Goal: Information Seeking & Learning: Learn about a topic

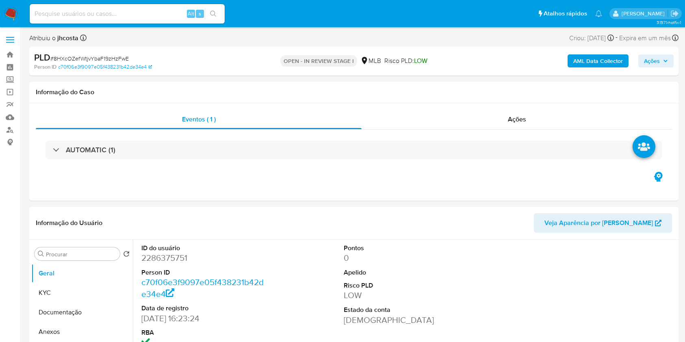
select select "10"
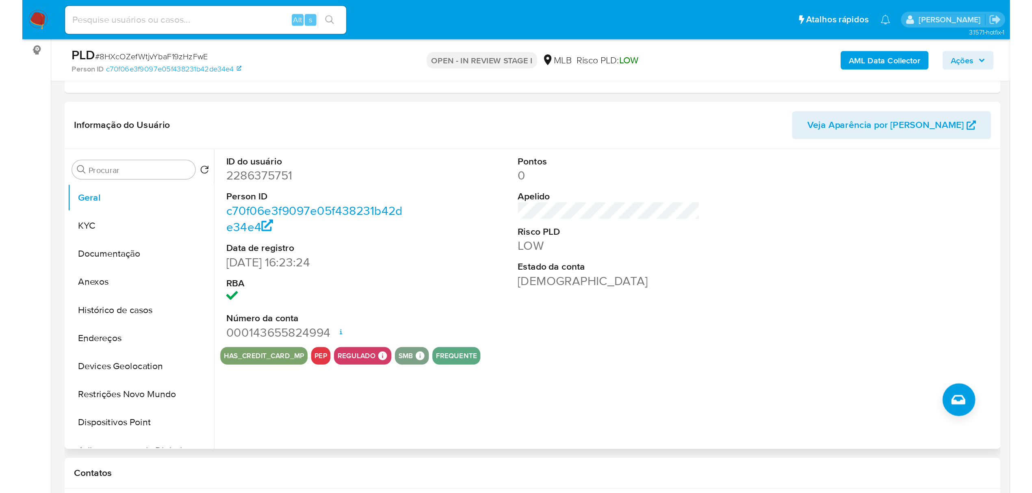
scroll to position [108, 0]
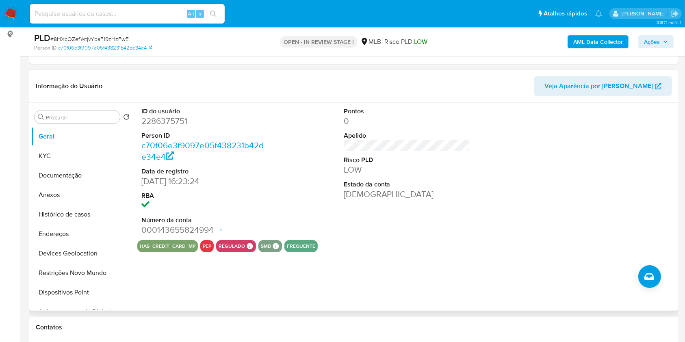
click at [164, 125] on dd "2286375751" at bounding box center [204, 120] width 127 height 11
copy dd "2286375751"
click at [180, 117] on dd "2286375751" at bounding box center [204, 120] width 127 height 11
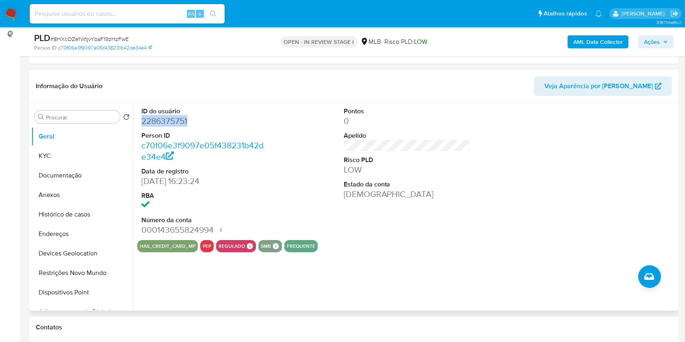
click at [160, 123] on dd "2286375751" at bounding box center [204, 120] width 127 height 11
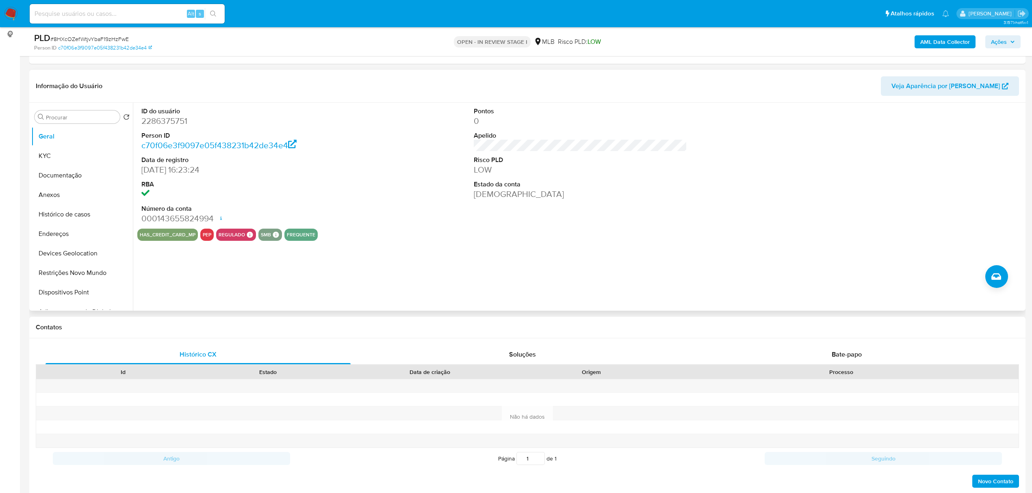
click at [410, 219] on div "ID do usuário 2286375751 Person ID c70f06e3f9097e05f438231b42de34e4 Data de reg…" at bounding box center [580, 166] width 886 height 126
click at [88, 158] on button "KYC" at bounding box center [78, 155] width 95 height 19
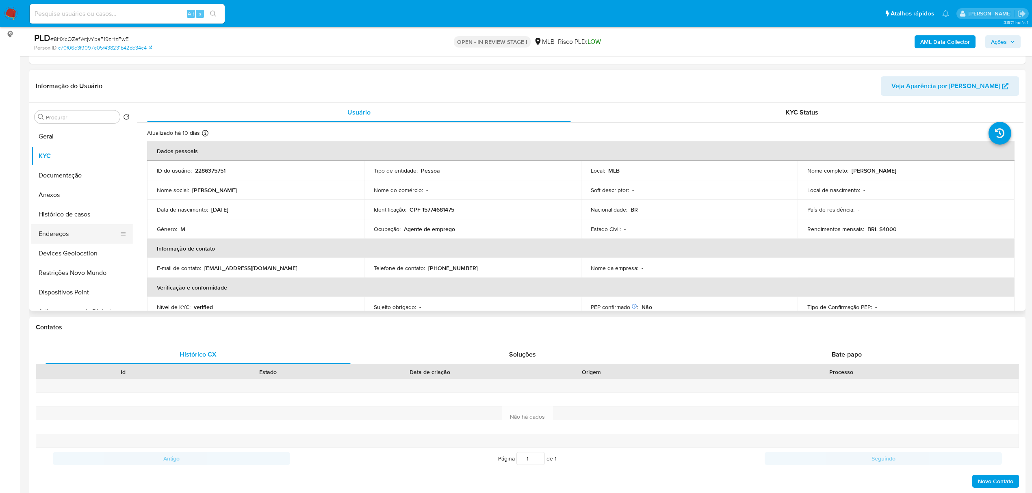
click at [65, 231] on button "Endereços" at bounding box center [78, 233] width 95 height 19
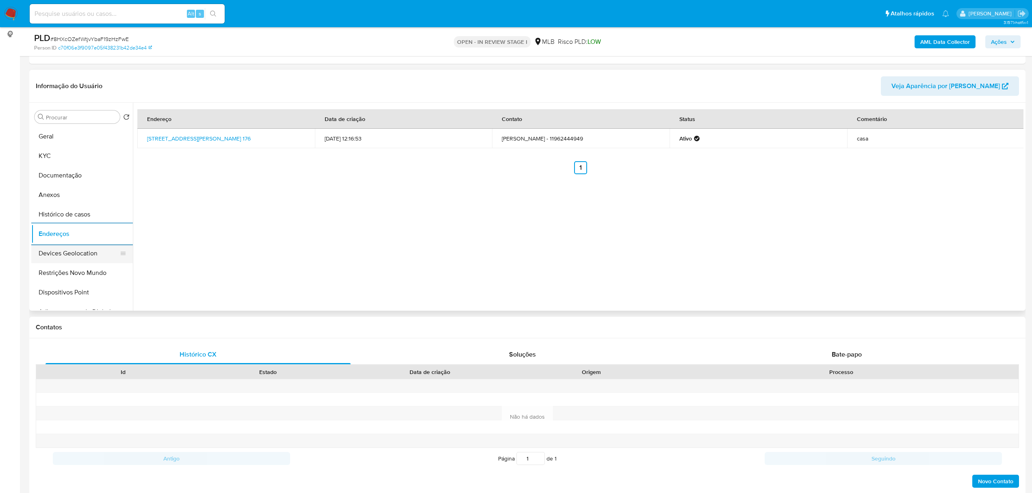
click at [54, 255] on button "Devices Geolocation" at bounding box center [78, 253] width 95 height 19
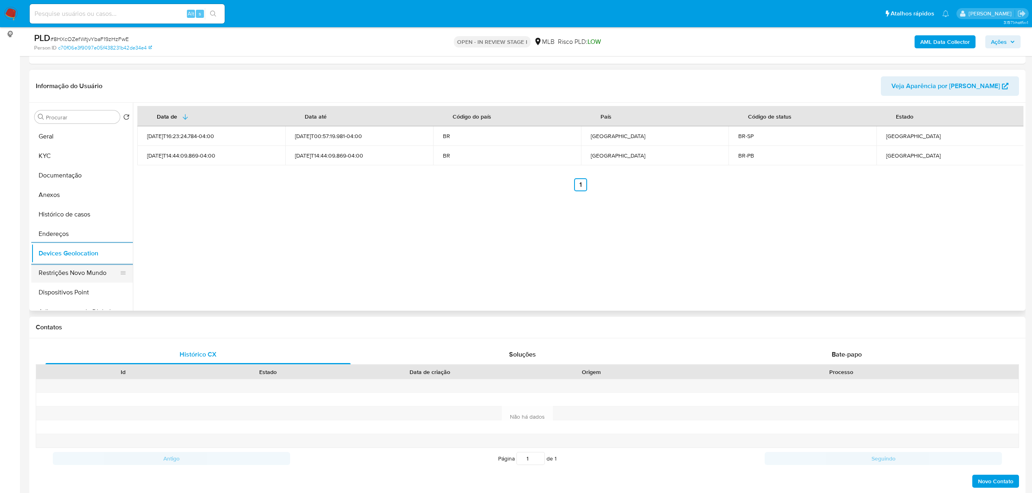
click at [87, 273] on button "Restrições Novo Mundo" at bounding box center [78, 272] width 95 height 19
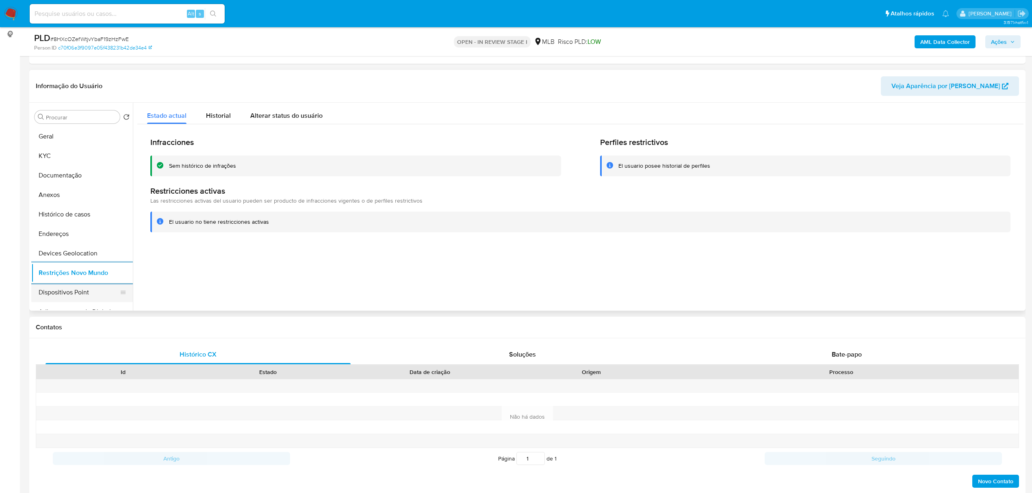
click at [72, 293] on button "Dispositivos Point" at bounding box center [78, 292] width 95 height 19
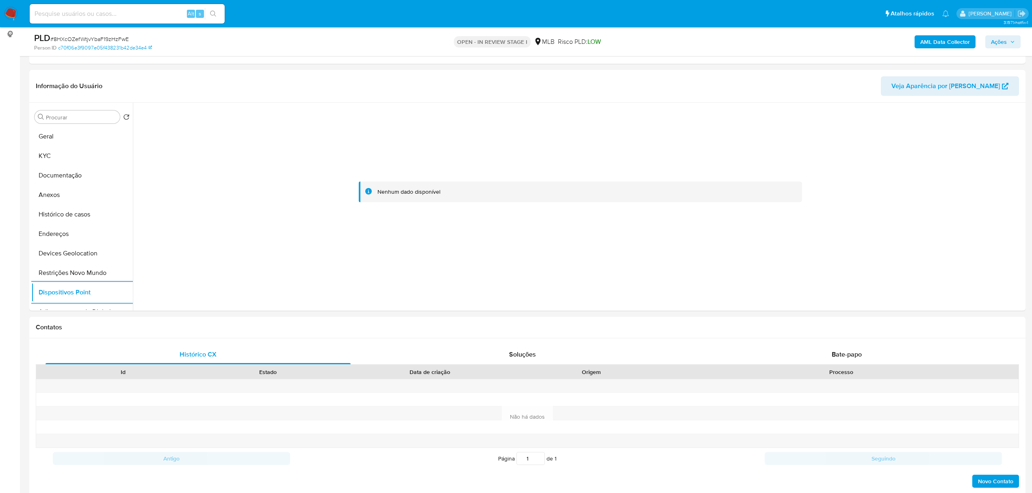
click at [684, 43] on b "AML Data Collector" at bounding box center [945, 41] width 50 height 13
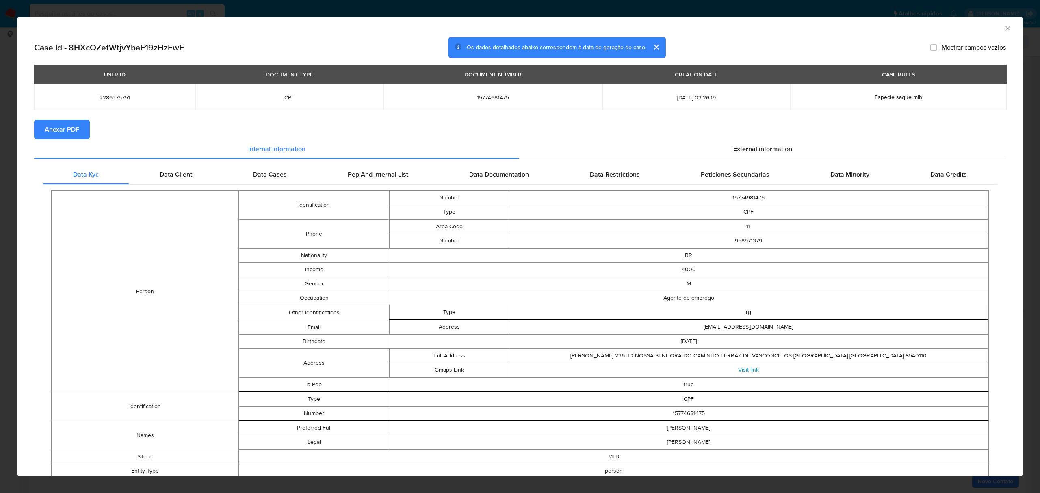
click at [71, 128] on span "Anexar PDF" at bounding box center [62, 130] width 35 height 18
click at [684, 149] on span "External information" at bounding box center [762, 150] width 59 height 9
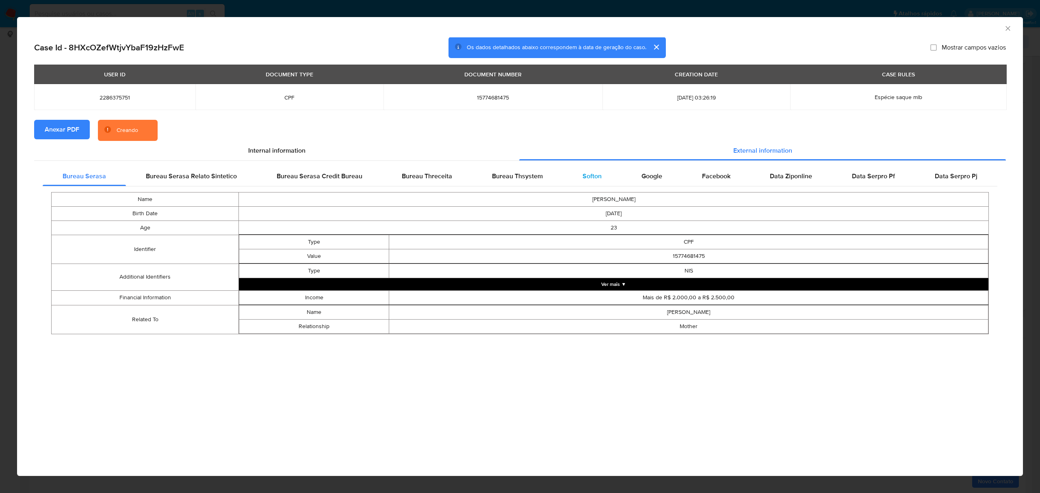
click at [604, 176] on div "Softon" at bounding box center [592, 176] width 59 height 19
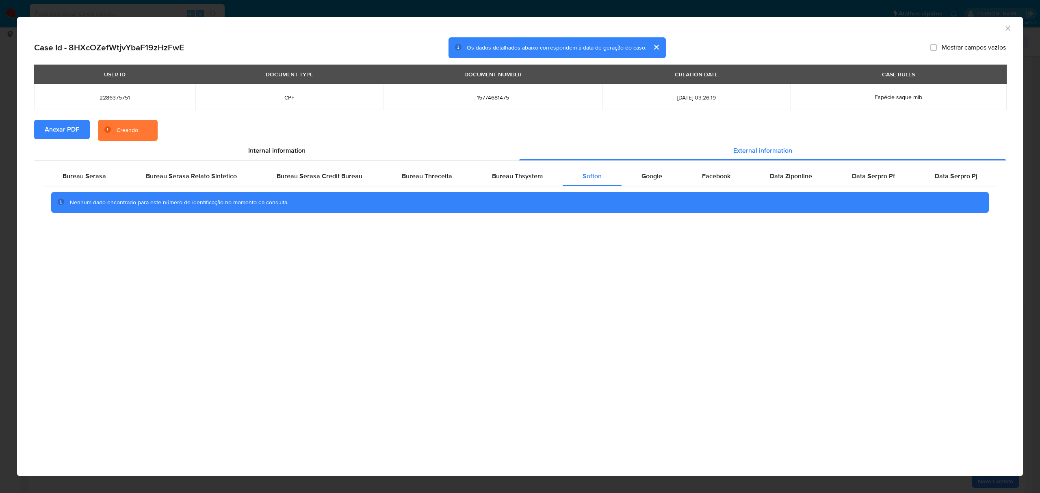
click at [684, 28] on icon "Fechar a janela" at bounding box center [1008, 28] width 8 height 8
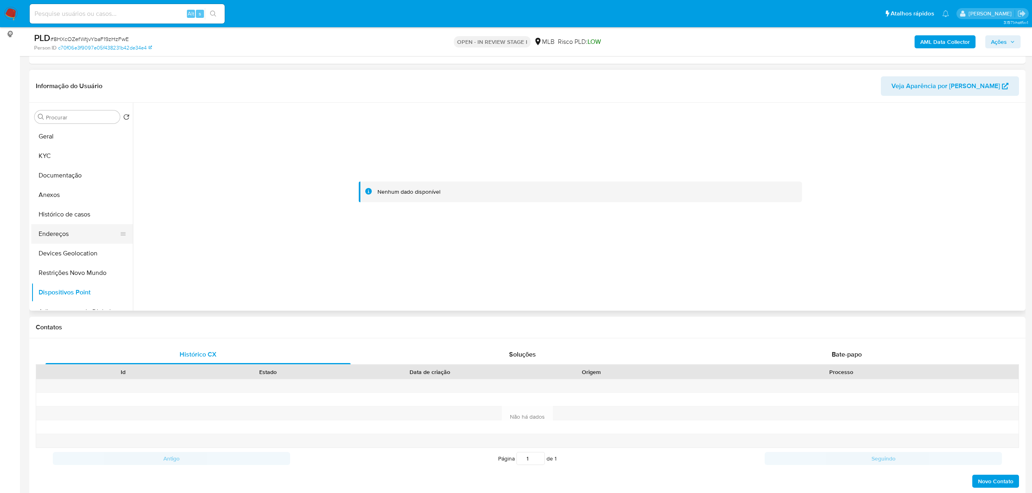
click at [71, 231] on button "Endereços" at bounding box center [78, 233] width 95 height 19
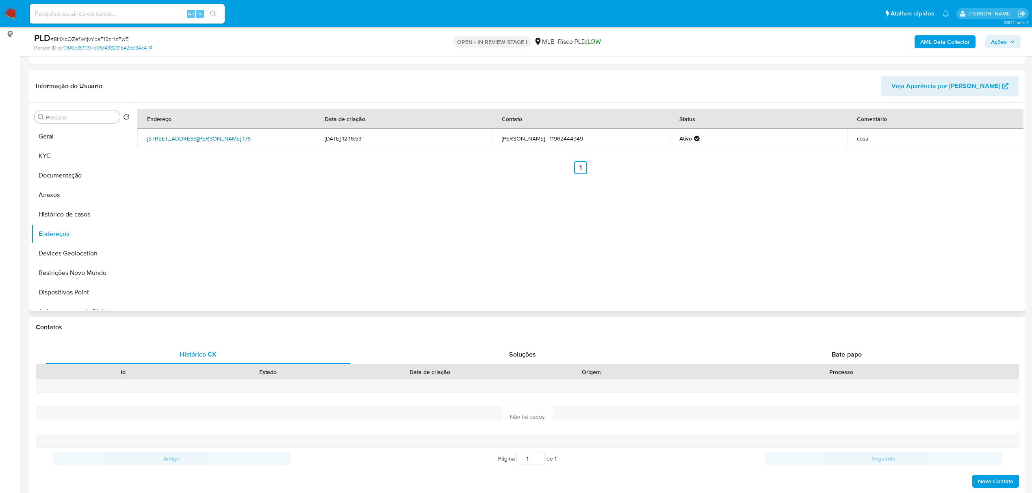
drag, startPoint x: 139, startPoint y: 134, endPoint x: 171, endPoint y: 142, distance: 32.8
click at [171, 142] on td "Travessa Humberto Quintilho 176, São Paulo, São Paulo, 08141263, Brasil 176" at bounding box center [226, 138] width 178 height 19
copy link "Travessa Humberto Quintilho 176, São Paulo, São Paulo, 08141263"
click at [162, 139] on link "Travessa Humberto Quintilho 176, São Paulo, São Paulo, 08141263, Brasil 176" at bounding box center [199, 138] width 104 height 8
click at [63, 156] on button "KYC" at bounding box center [78, 155] width 95 height 19
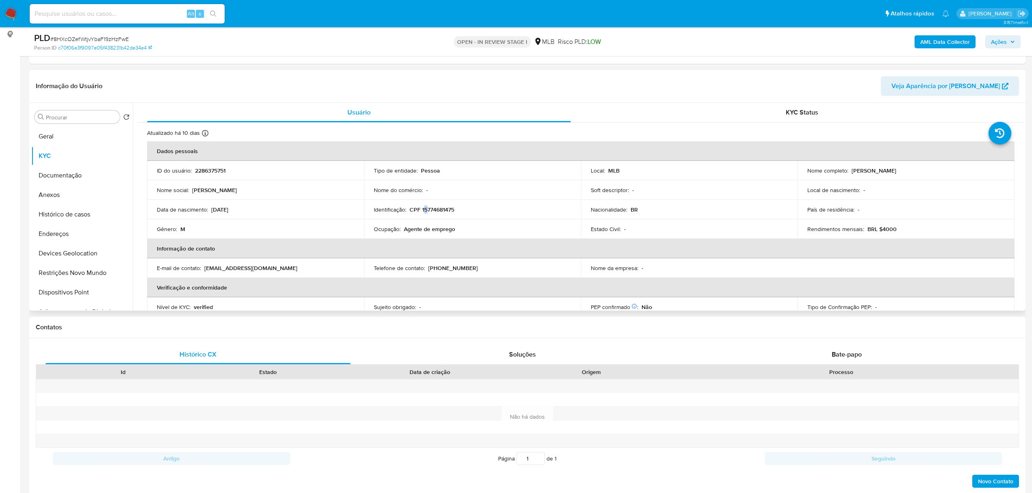
click at [425, 208] on p "CPF 15774681475" at bounding box center [431, 209] width 45 height 7
click at [426, 208] on p "CPF 15774681475" at bounding box center [431, 209] width 45 height 7
click at [433, 202] on td "Identificação : CPF 15774681475" at bounding box center [472, 209] width 217 height 19
click at [433, 206] on p "CPF 15774681475" at bounding box center [431, 209] width 45 height 7
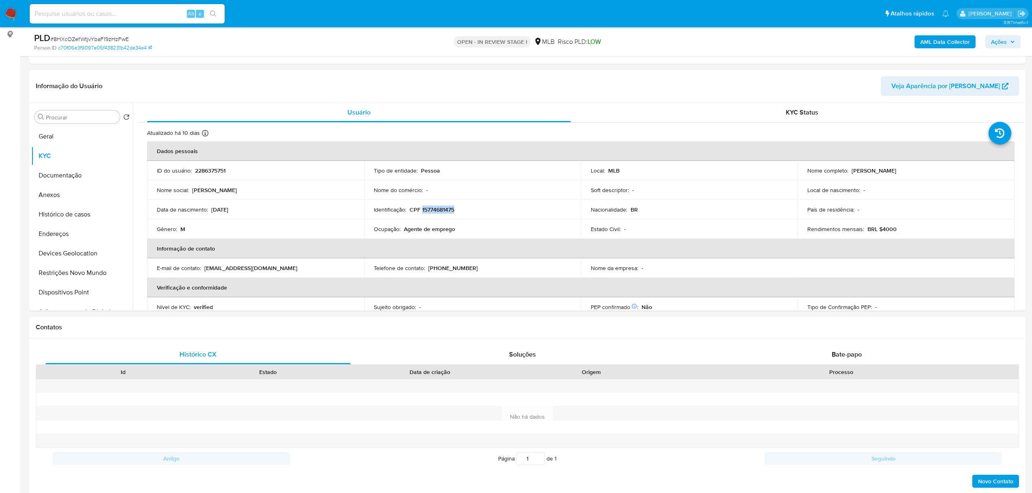
copy p "15774681475"
click at [435, 210] on p "CPF 15774681475" at bounding box center [431, 209] width 45 height 7
click at [435, 209] on p "CPF 15774681475" at bounding box center [431, 209] width 45 height 7
click at [65, 178] on button "Documentação" at bounding box center [78, 175] width 95 height 19
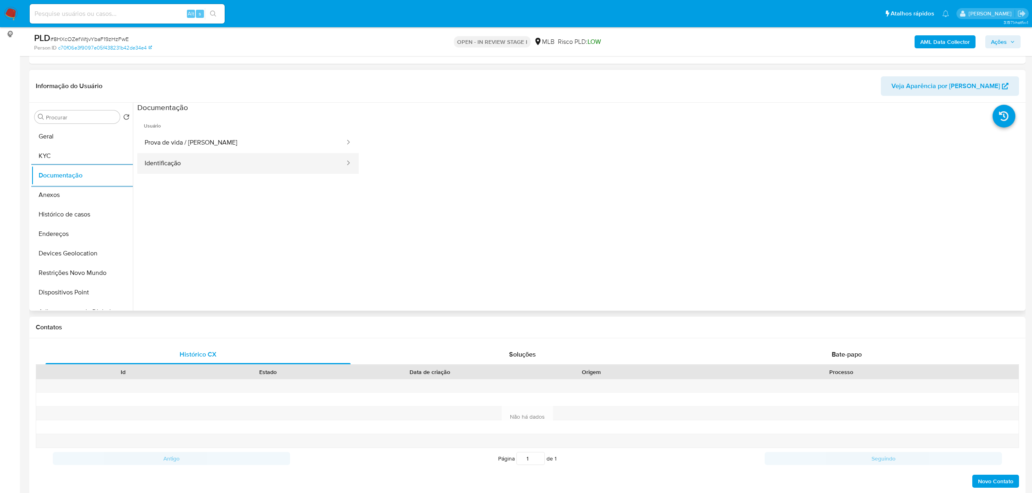
click at [198, 167] on button "Identificação" at bounding box center [241, 163] width 208 height 21
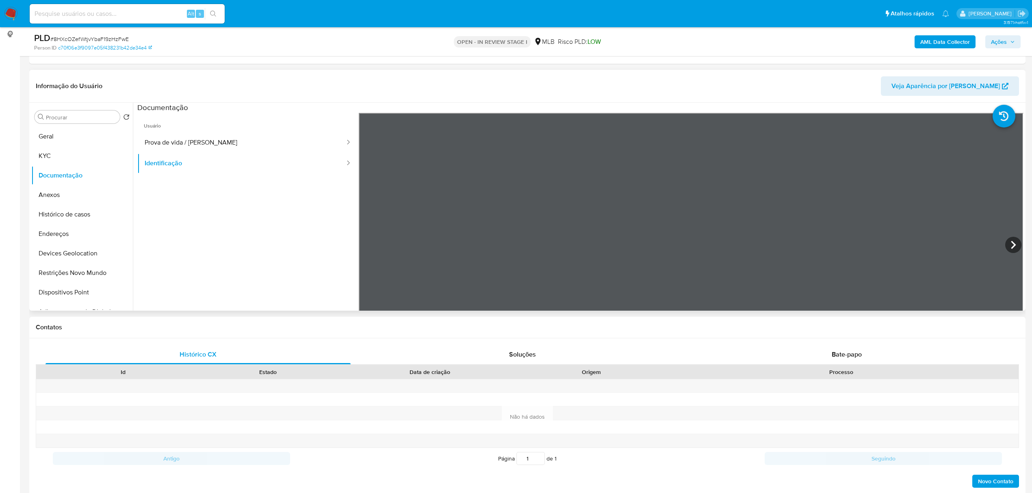
scroll to position [0, 0]
click at [61, 149] on button "KYC" at bounding box center [78, 155] width 95 height 19
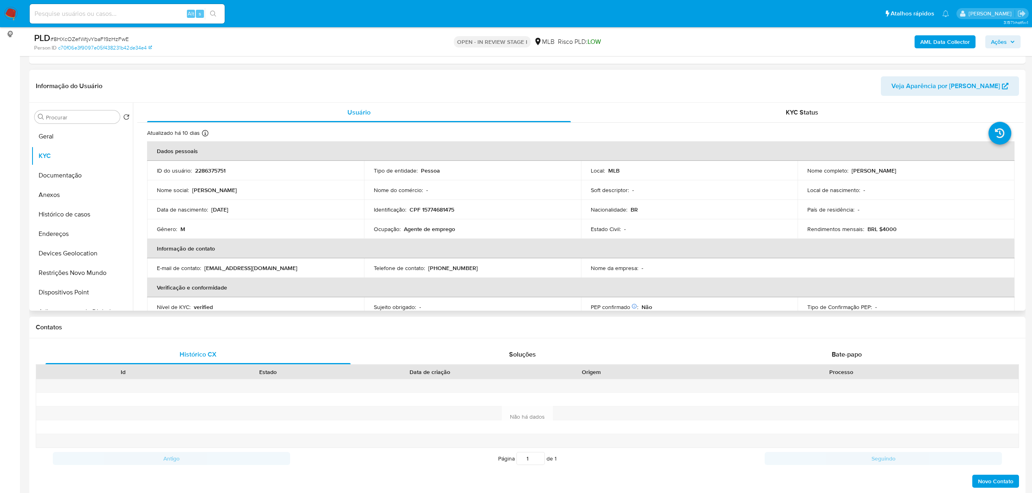
click at [433, 211] on p "CPF 15774681475" at bounding box center [431, 209] width 45 height 7
copy p "15774681475"
drag, startPoint x: 850, startPoint y: 172, endPoint x: 935, endPoint y: 171, distance: 84.5
click at [684, 171] on div "Nome completo : Ramon Diego Soares da Silva" at bounding box center [905, 170] width 197 height 7
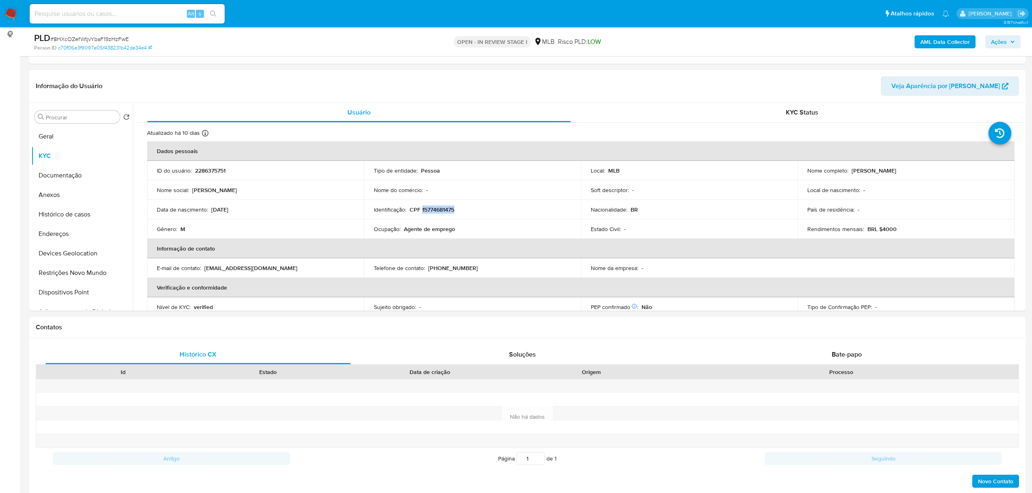
copy p "Ramon Diego Soares da Silva"
click at [86, 180] on button "Documentação" at bounding box center [78, 175] width 95 height 19
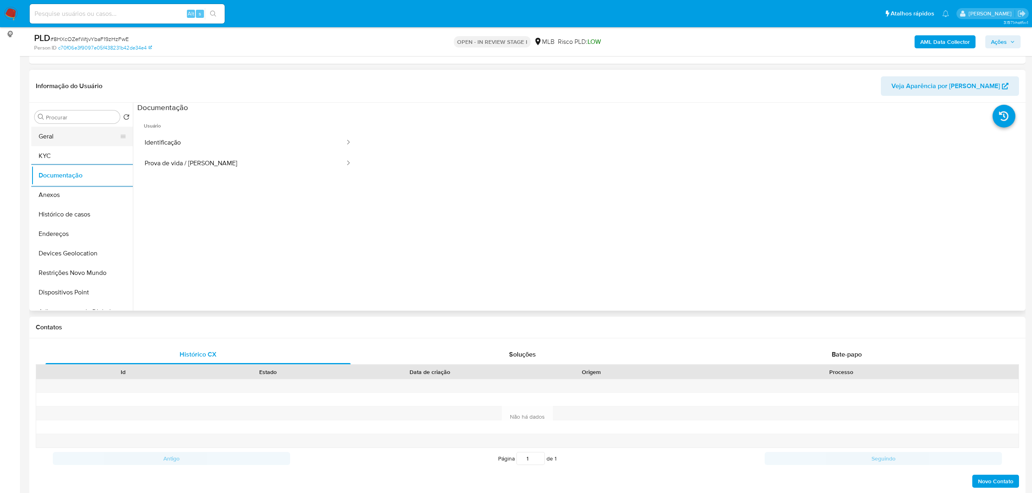
click at [54, 139] on button "Geral" at bounding box center [78, 136] width 95 height 19
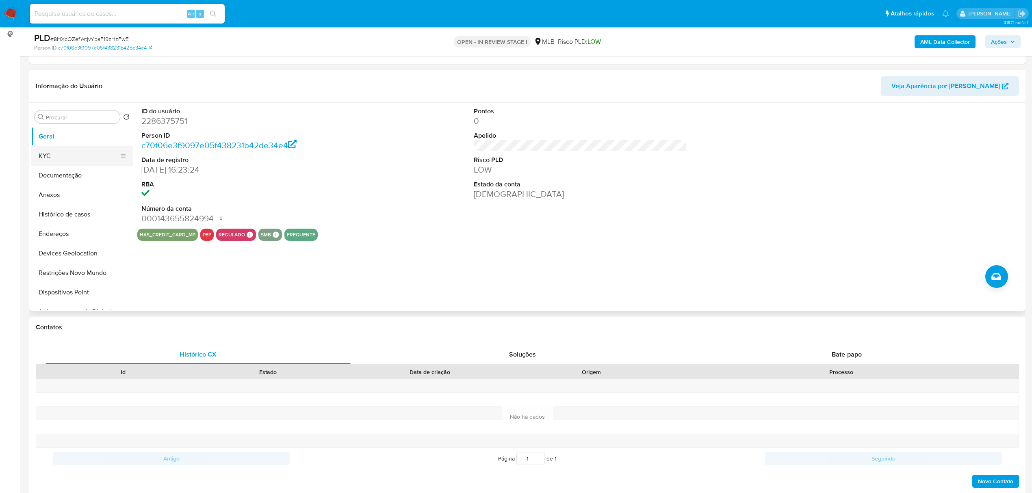
click at [37, 153] on button "KYC" at bounding box center [78, 155] width 95 height 19
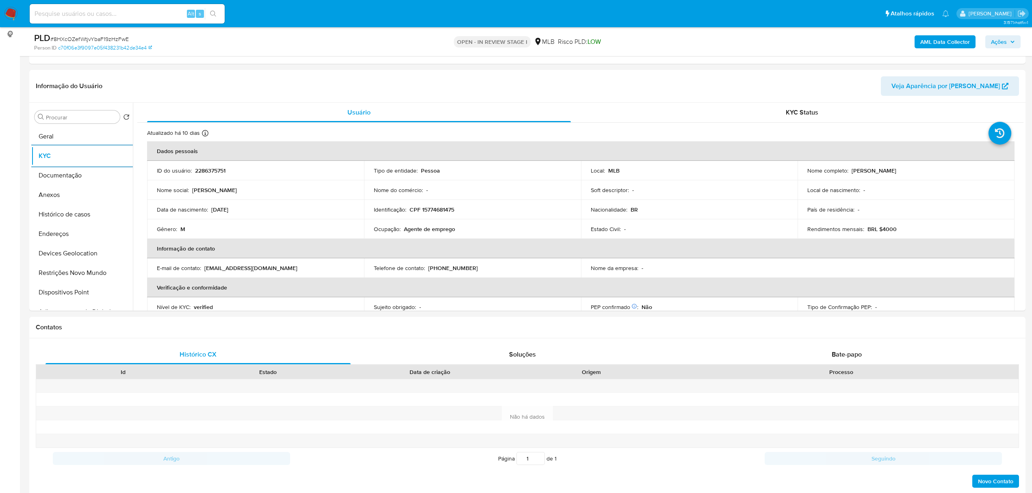
click at [684, 46] on span "Ações" at bounding box center [999, 41] width 16 height 13
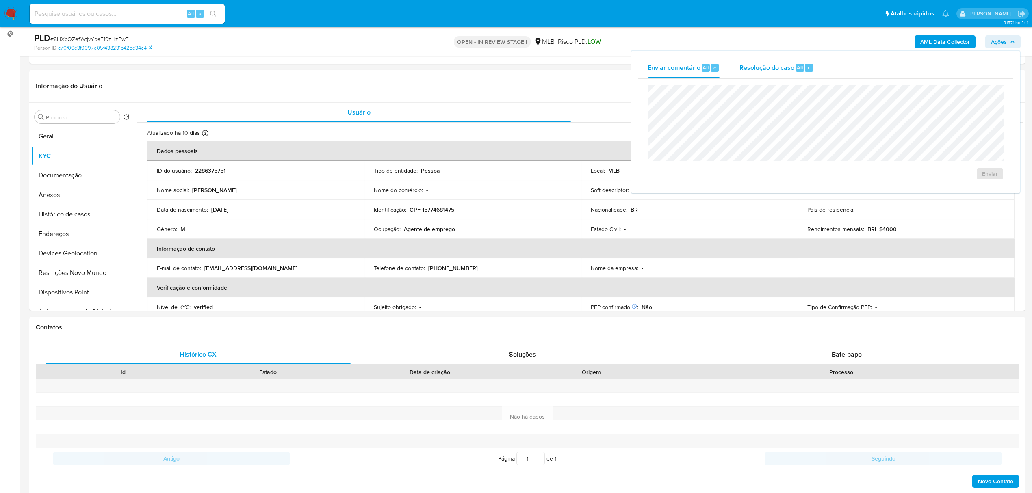
click at [684, 73] on div "Resolução do caso Alt r" at bounding box center [776, 67] width 74 height 21
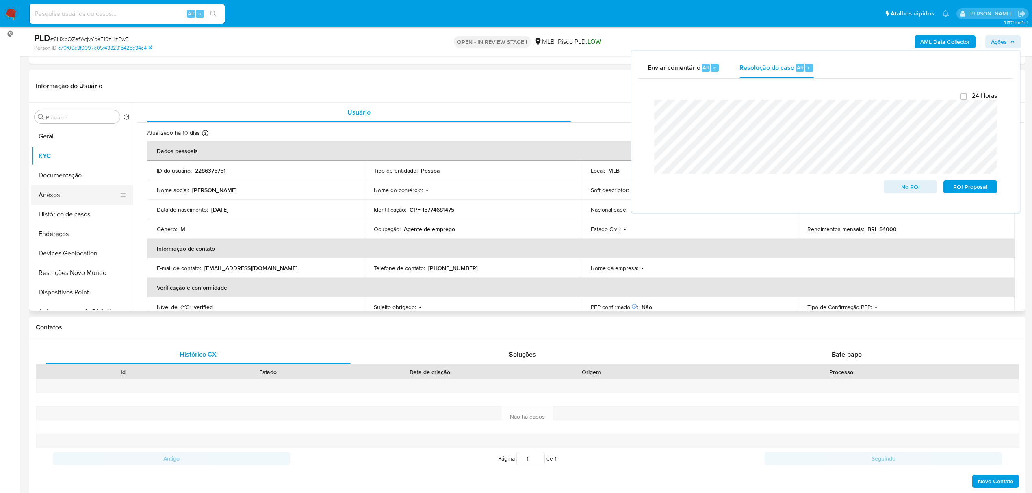
drag, startPoint x: 83, startPoint y: 187, endPoint x: 89, endPoint y: 188, distance: 6.1
click at [83, 187] on button "Anexos" at bounding box center [78, 194] width 95 height 19
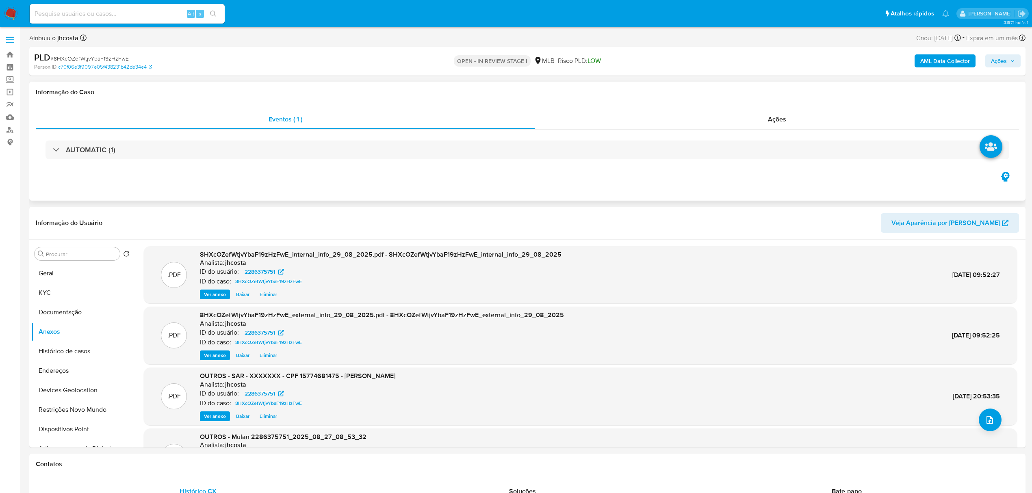
click at [684, 108] on div "Eventos ( 1 ) Ações AUTOMATIC (1)" at bounding box center [527, 151] width 996 height 97
click at [684, 117] on div "Ações" at bounding box center [777, 119] width 484 height 19
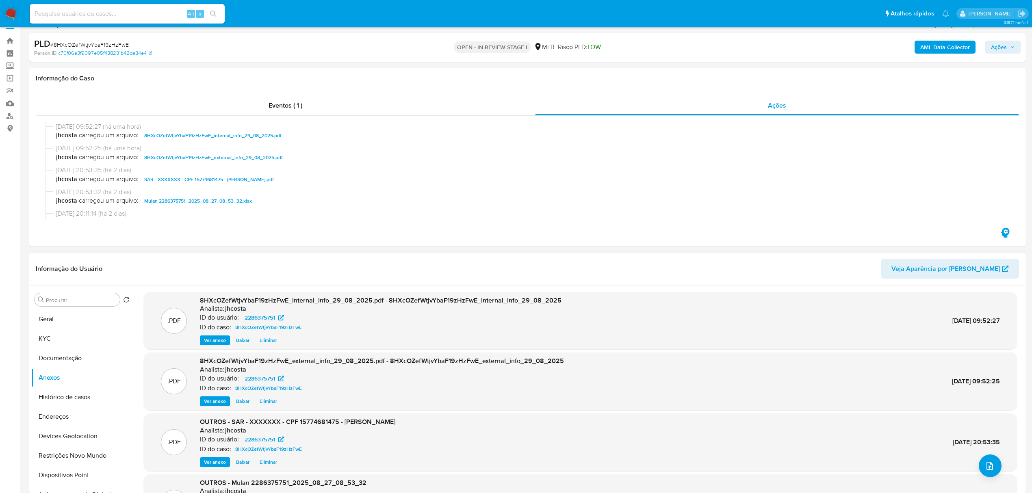
scroll to position [54, 0]
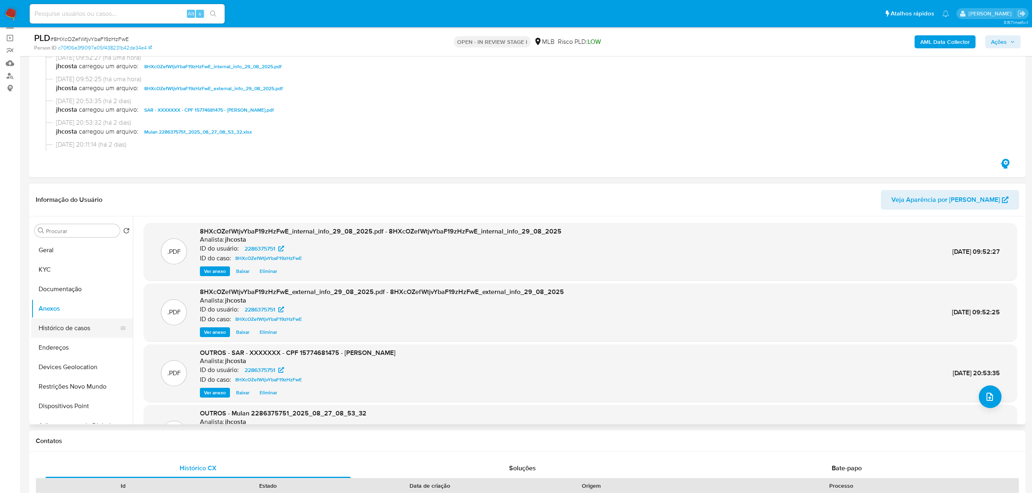
click at [80, 331] on button "Histórico de casos" at bounding box center [78, 327] width 95 height 19
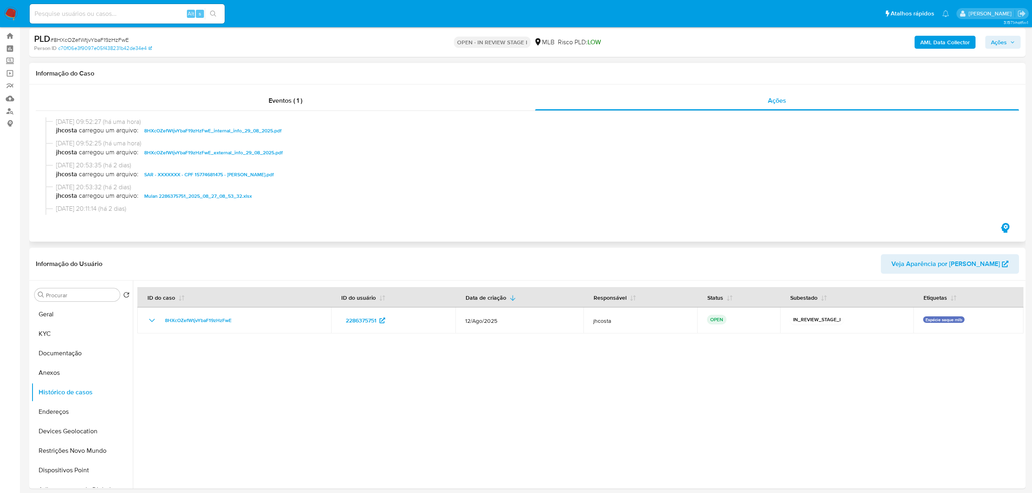
scroll to position [0, 0]
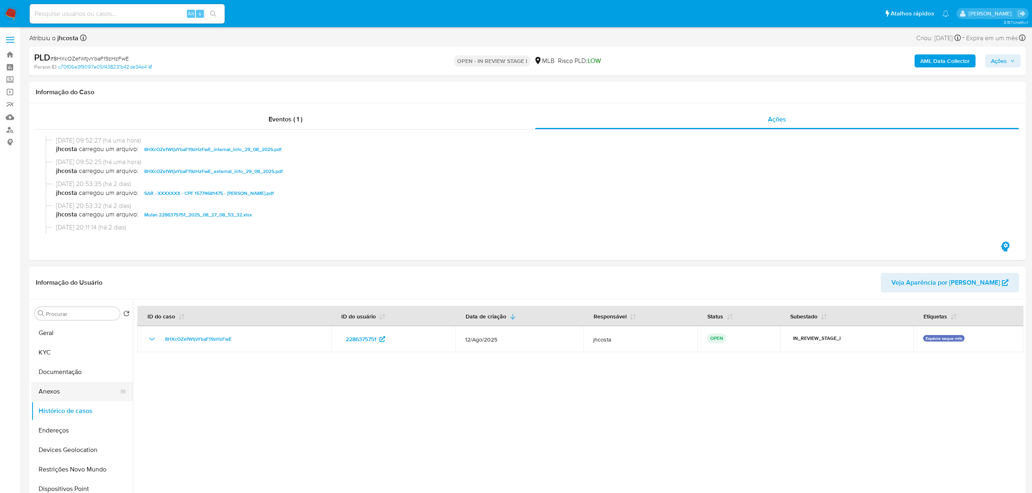
click at [67, 342] on button "Anexos" at bounding box center [78, 391] width 95 height 19
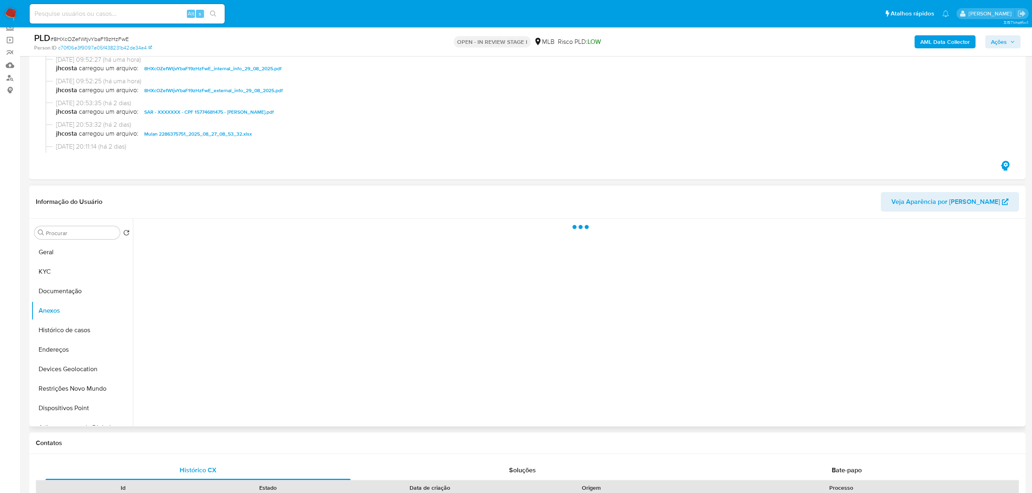
scroll to position [108, 0]
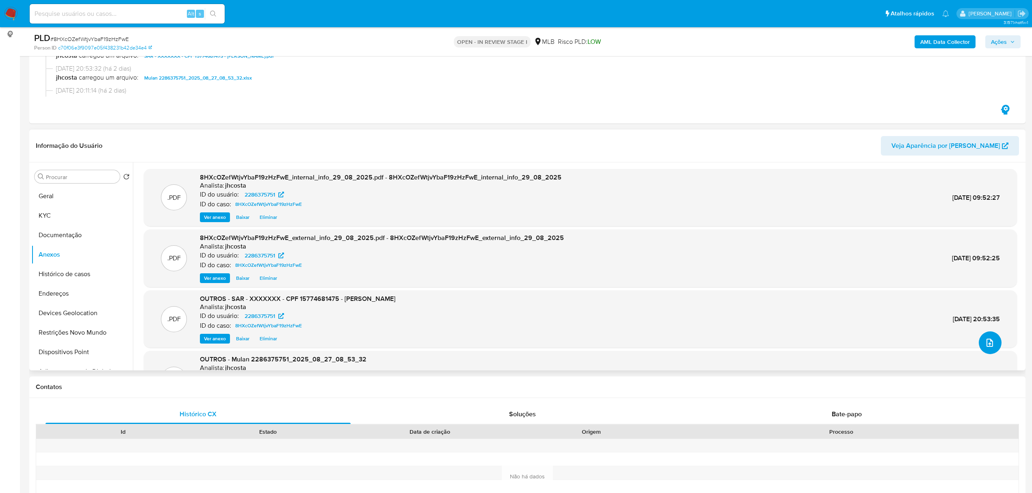
click at [684, 342] on icon "upload-file" at bounding box center [990, 343] width 10 height 10
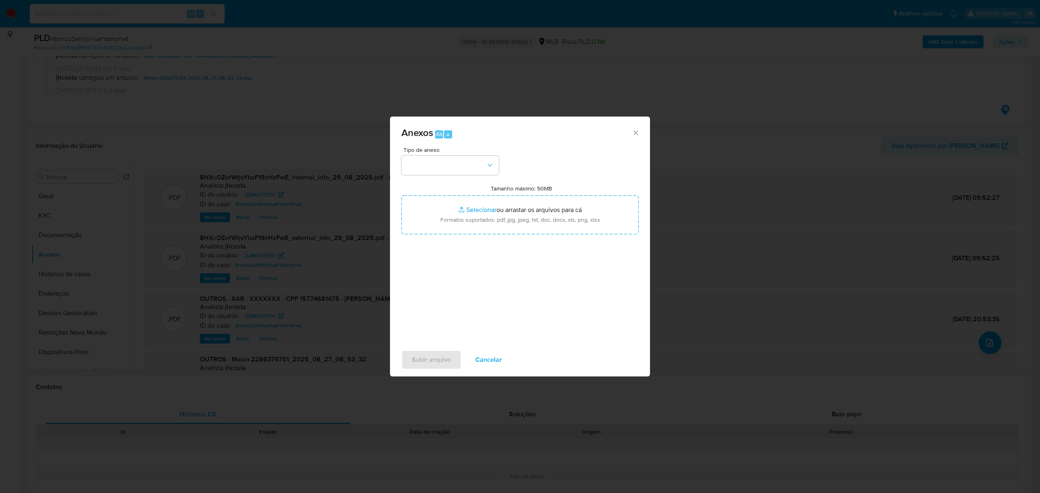
click at [283, 342] on div "Anexos Alt a Tipo de anexo Tamanho máximo: 50MB Selecionar arquivos Selecionar …" at bounding box center [520, 246] width 1040 height 493
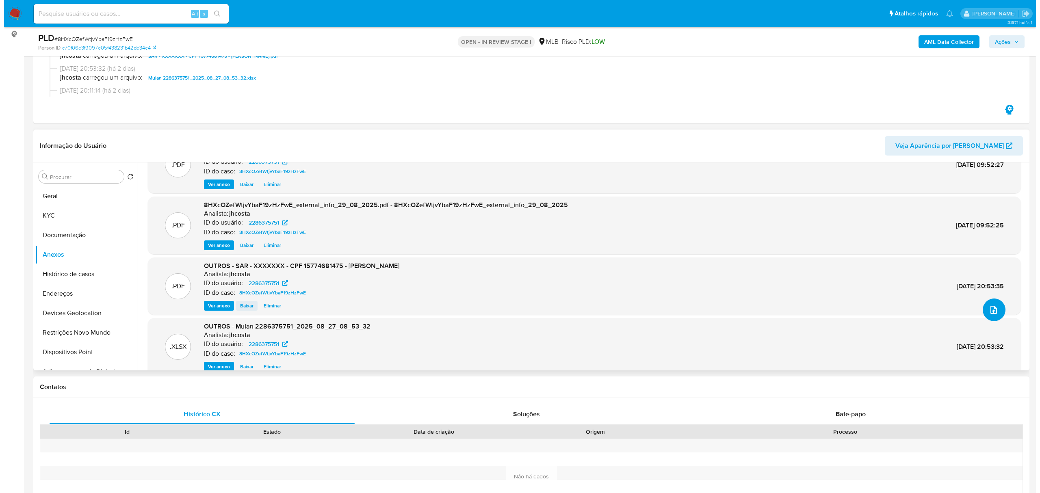
scroll to position [68, 0]
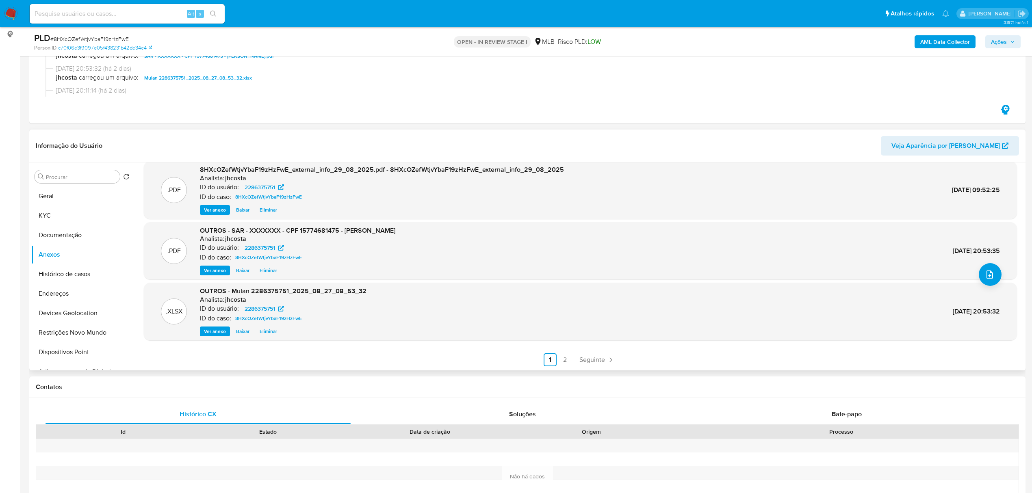
click at [269, 335] on span "Eliminar" at bounding box center [268, 331] width 17 height 8
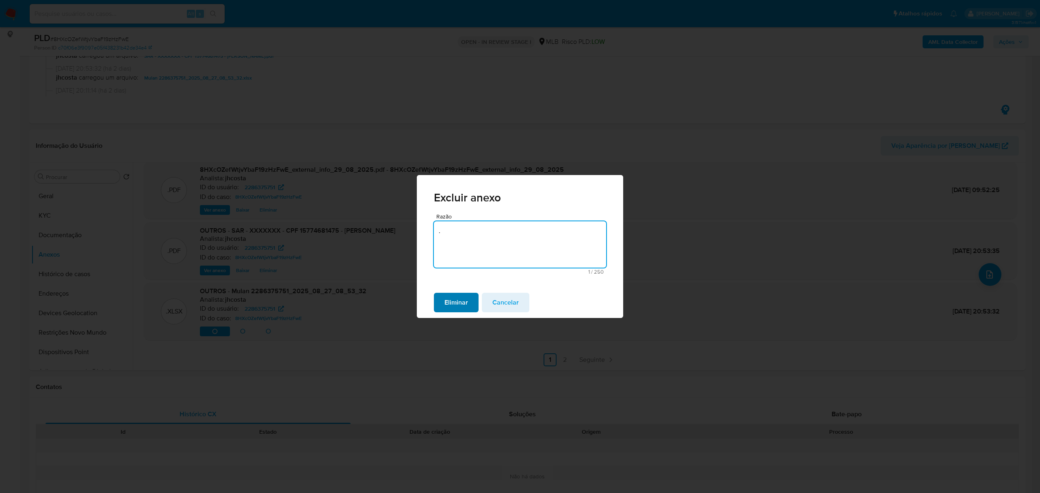
type textarea "."
click at [455, 294] on span "Eliminar" at bounding box center [456, 303] width 24 height 18
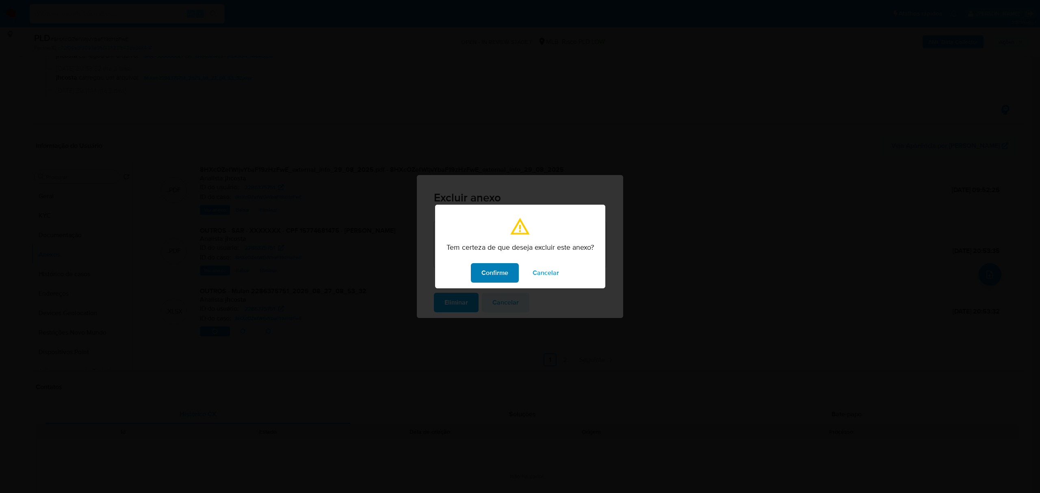
click at [502, 266] on span "Confirme" at bounding box center [494, 273] width 27 height 18
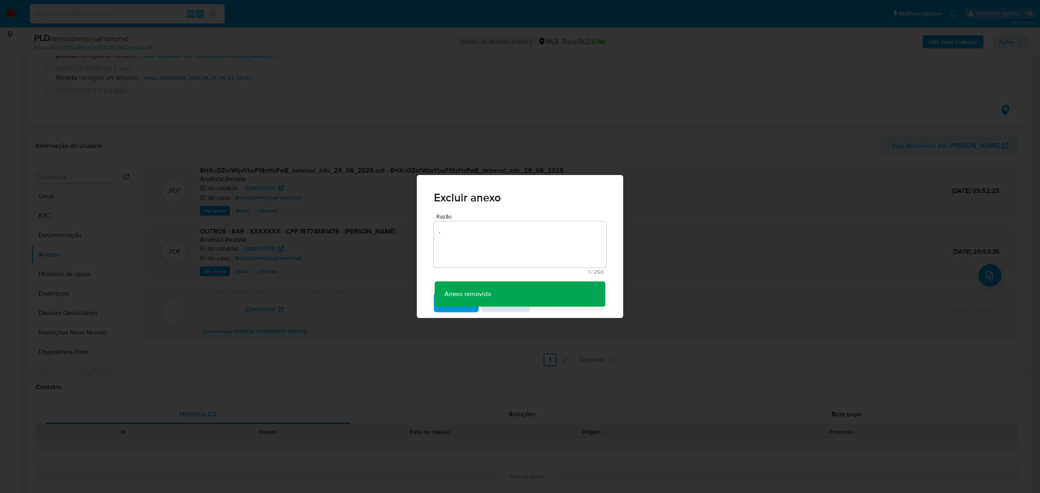
scroll to position [67, 0]
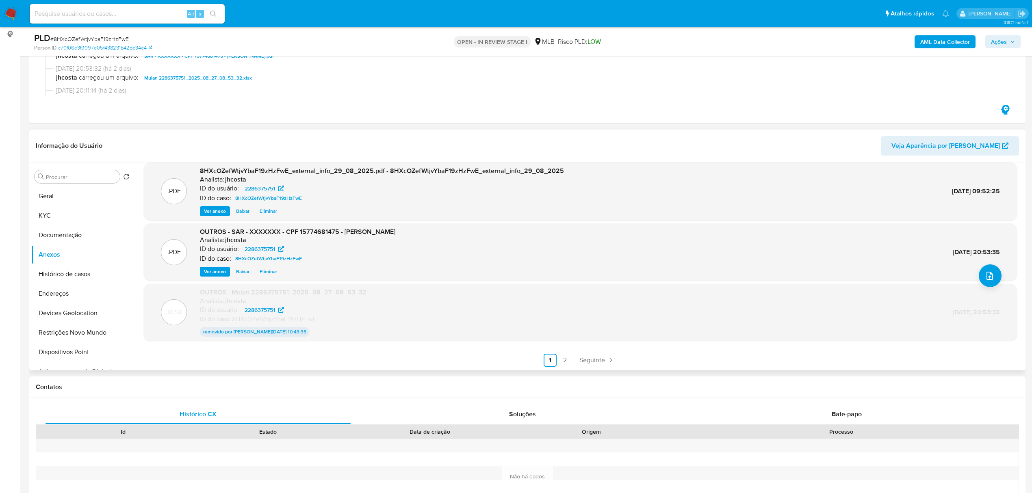
click at [272, 271] on span "Eliminar" at bounding box center [268, 272] width 17 height 8
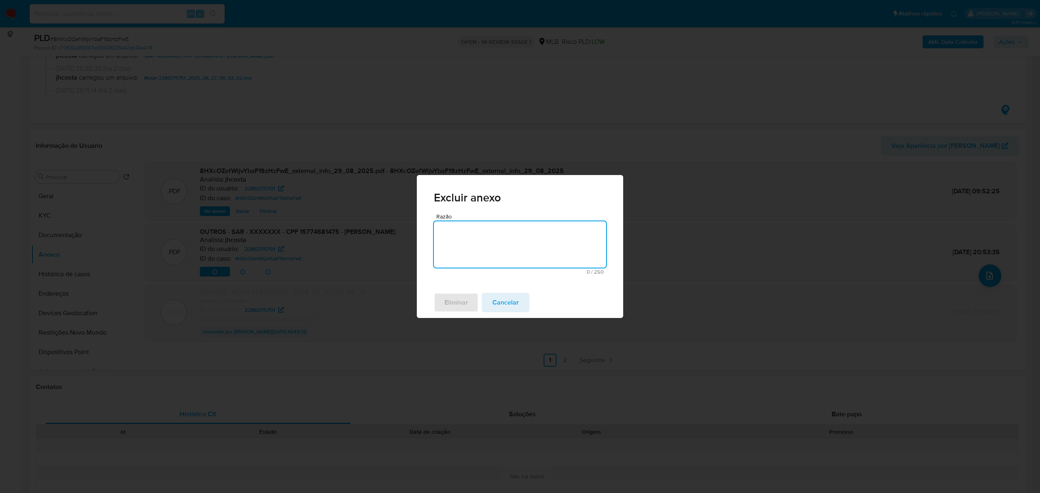
click at [465, 240] on textarea "Razão" at bounding box center [520, 244] width 172 height 46
type textarea "."
click at [442, 303] on button "Eliminar" at bounding box center [456, 302] width 45 height 19
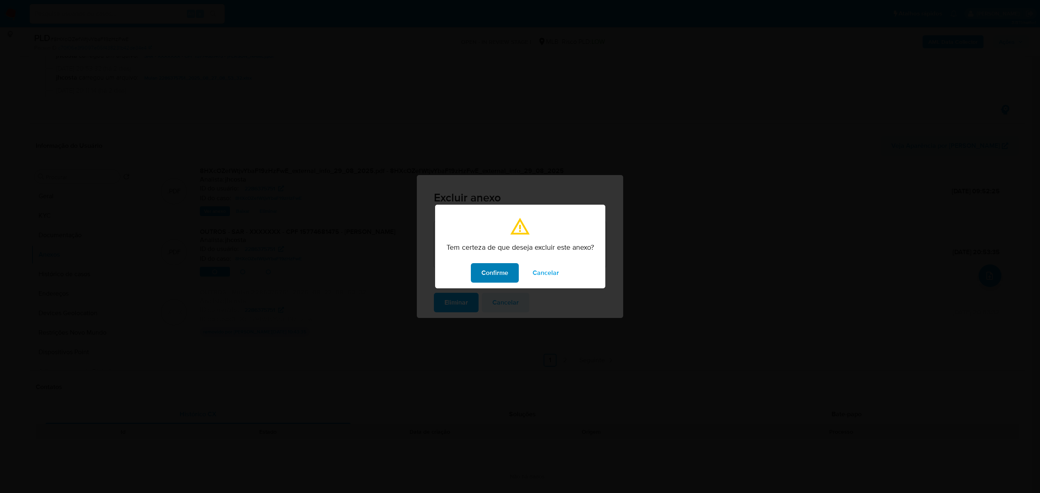
click at [489, 269] on span "Confirme" at bounding box center [494, 273] width 27 height 18
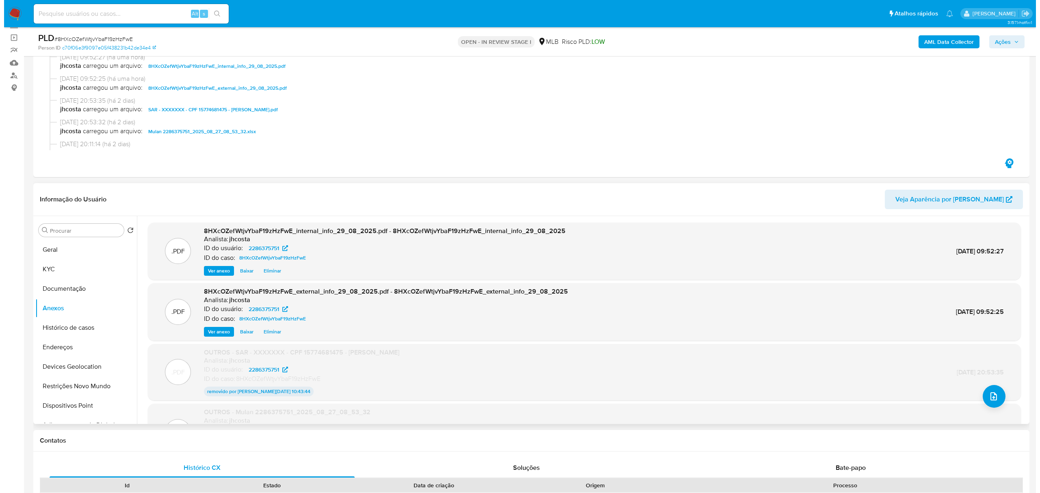
scroll to position [54, 0]
click at [684, 342] on icon "upload-file" at bounding box center [990, 397] width 10 height 10
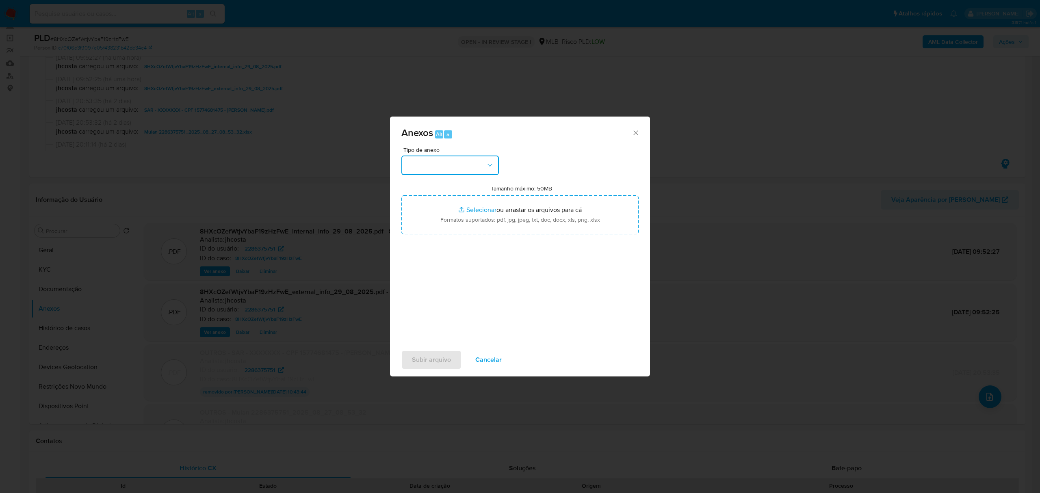
click at [466, 167] on button "button" at bounding box center [449, 165] width 97 height 19
click at [425, 274] on span "OUTROS" at bounding box center [419, 270] width 26 height 8
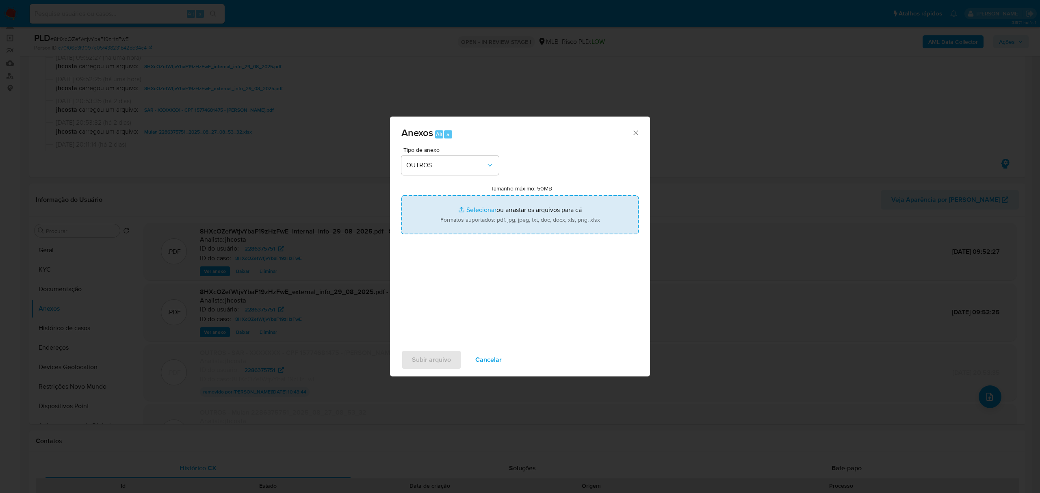
click at [502, 218] on input "Tamanho máximo: 50MB Selecionar arquivos" at bounding box center [519, 214] width 237 height 39
type input "C:\fakepath\Mulan 2286375751_2025_08_28_10_24_42.xlsx"
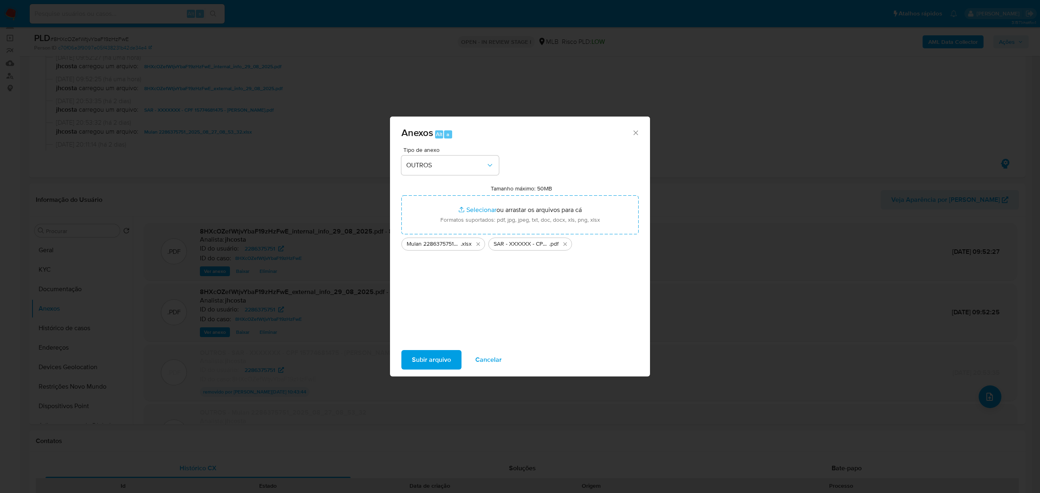
click at [442, 342] on span "Subir arquivo" at bounding box center [431, 360] width 39 height 18
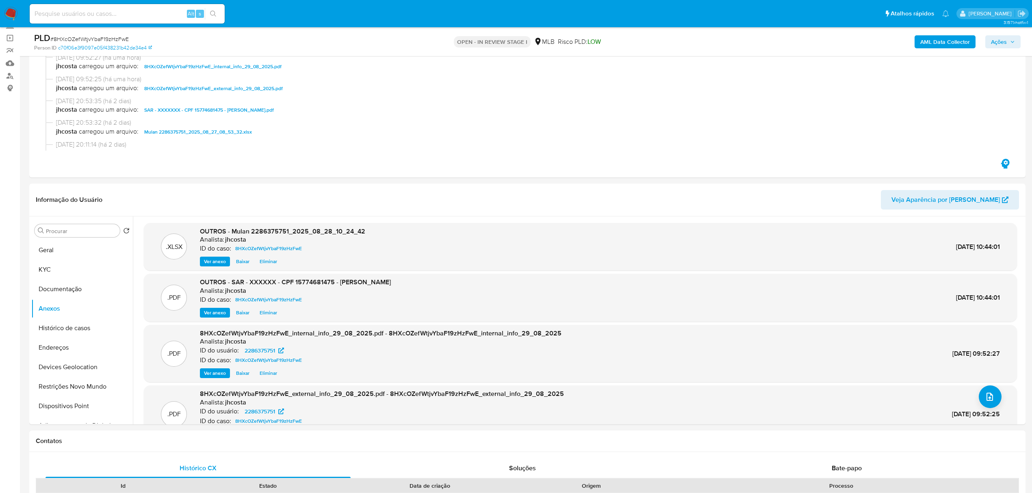
click at [684, 38] on span "Ações" at bounding box center [999, 41] width 16 height 13
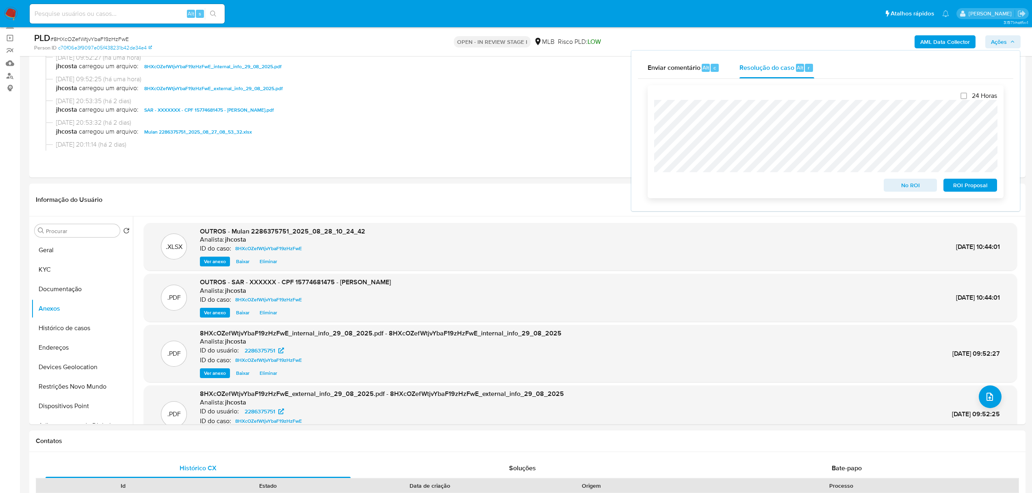
click at [684, 187] on span "ROI Proposal" at bounding box center [970, 185] width 42 height 11
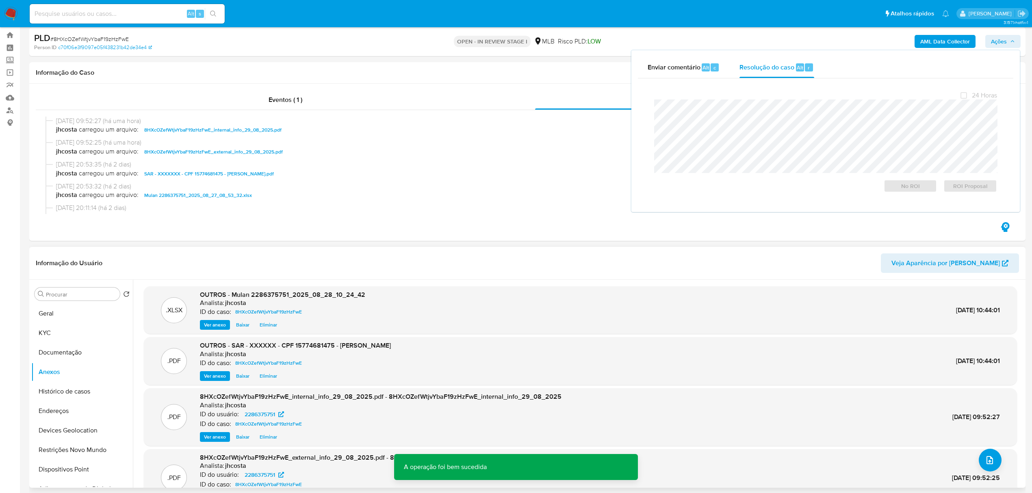
scroll to position [0, 0]
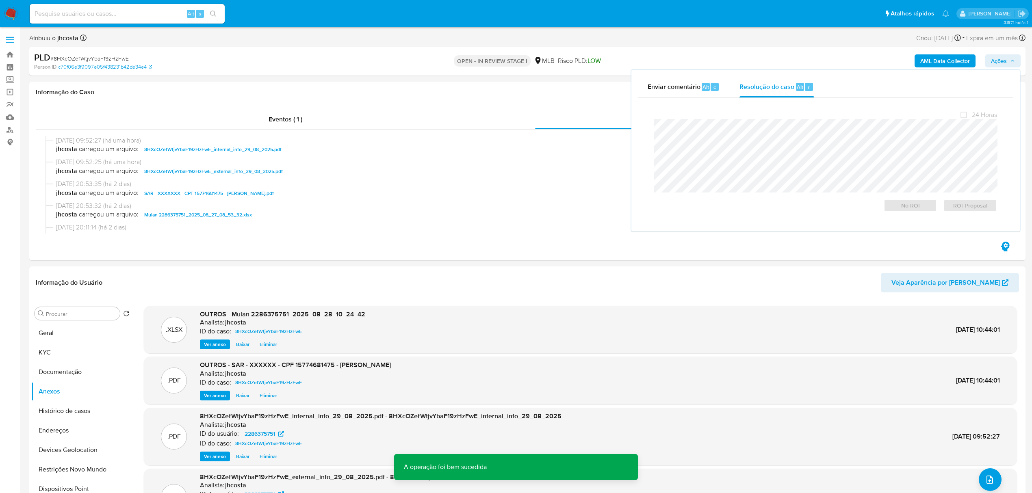
click at [88, 59] on span "# 8HXcOZefWtjvYbaF19zHzFwE" at bounding box center [89, 58] width 78 height 8
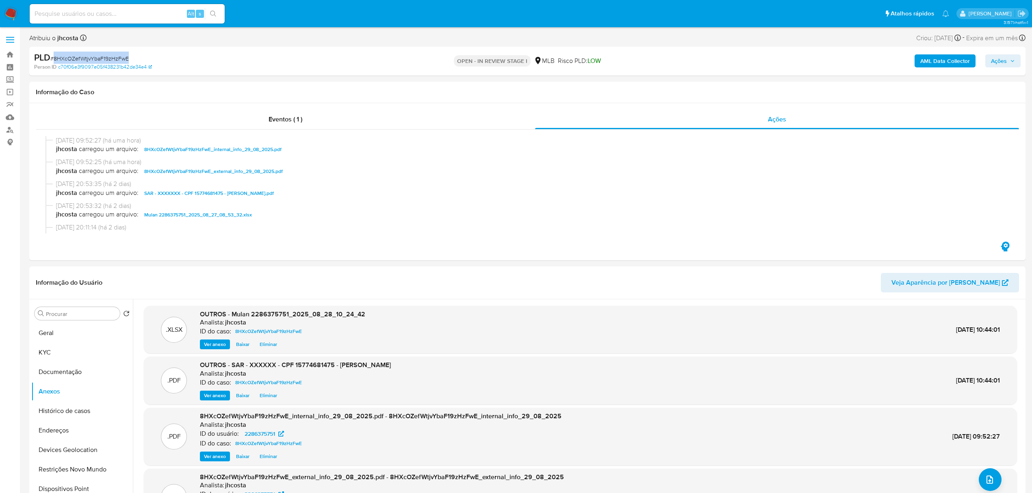
click at [88, 59] on span "# 8HXcOZefWtjvYbaF19zHzFwE" at bounding box center [89, 58] width 78 height 8
copy span "8HXcOZefWtjvYbaF19zHzFwE"
click at [284, 115] on span "Eventos ( 1 )" at bounding box center [286, 119] width 34 height 9
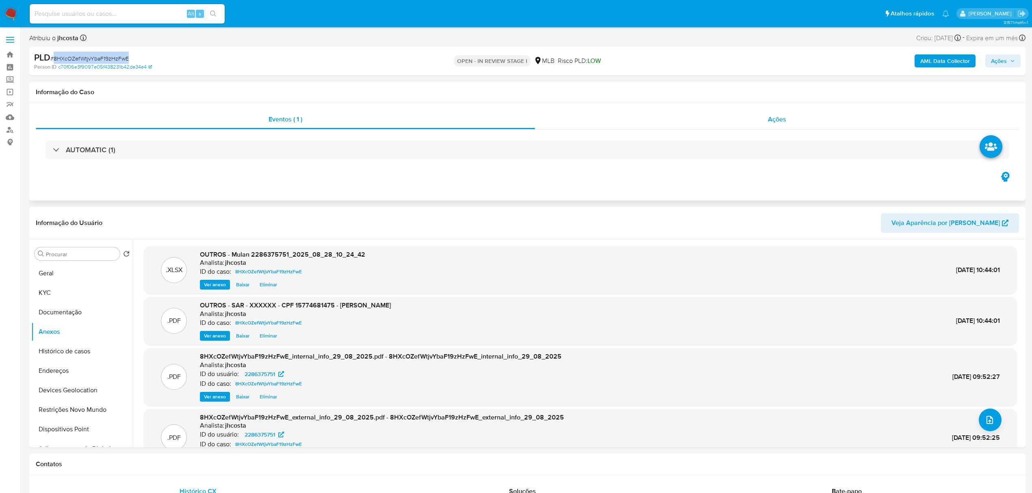
click at [684, 122] on span "Ações" at bounding box center [777, 119] width 18 height 9
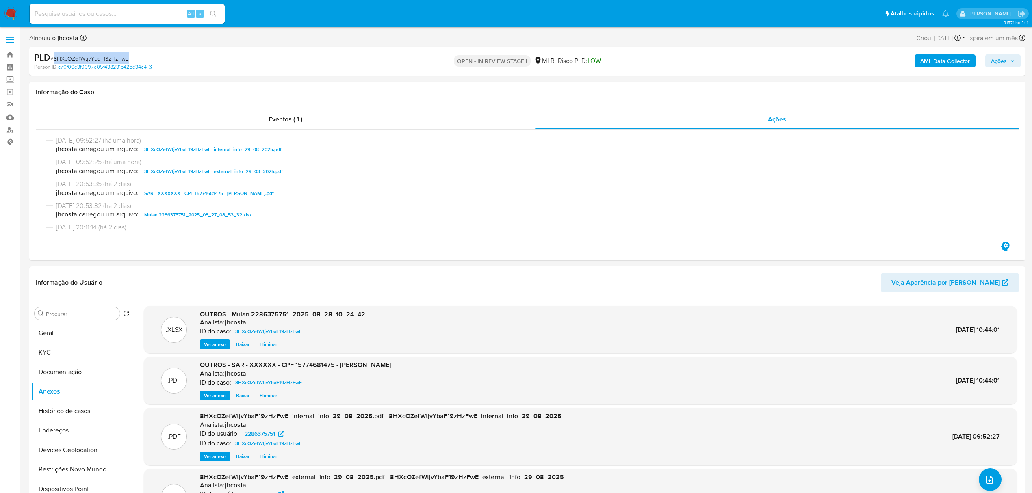
click at [684, 63] on span "Ações" at bounding box center [999, 60] width 16 height 13
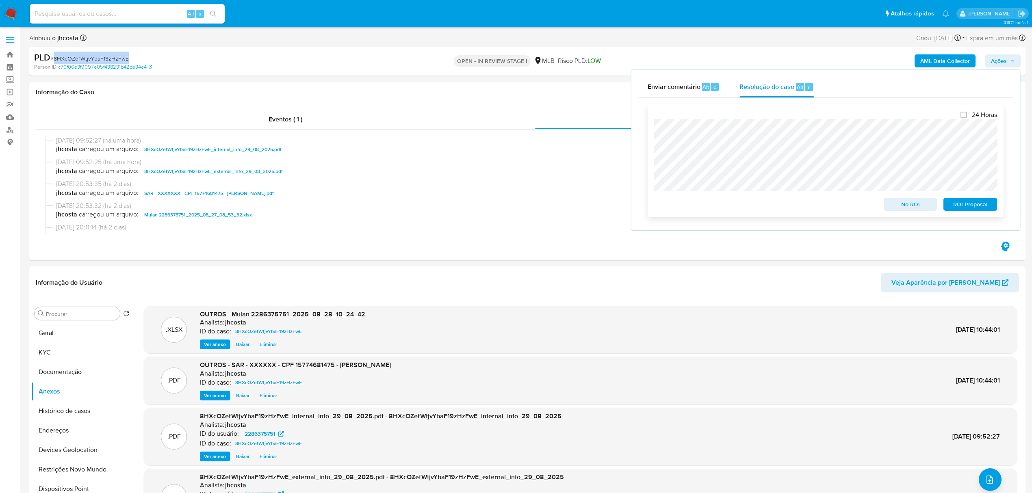
click at [684, 204] on span "ROI Proposal" at bounding box center [970, 204] width 42 height 11
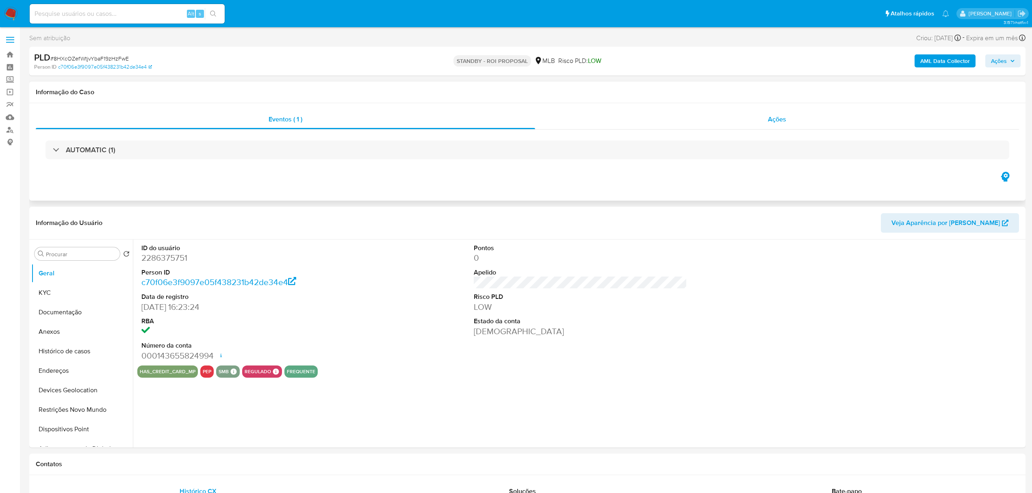
click at [771, 112] on div "Ações" at bounding box center [777, 119] width 484 height 19
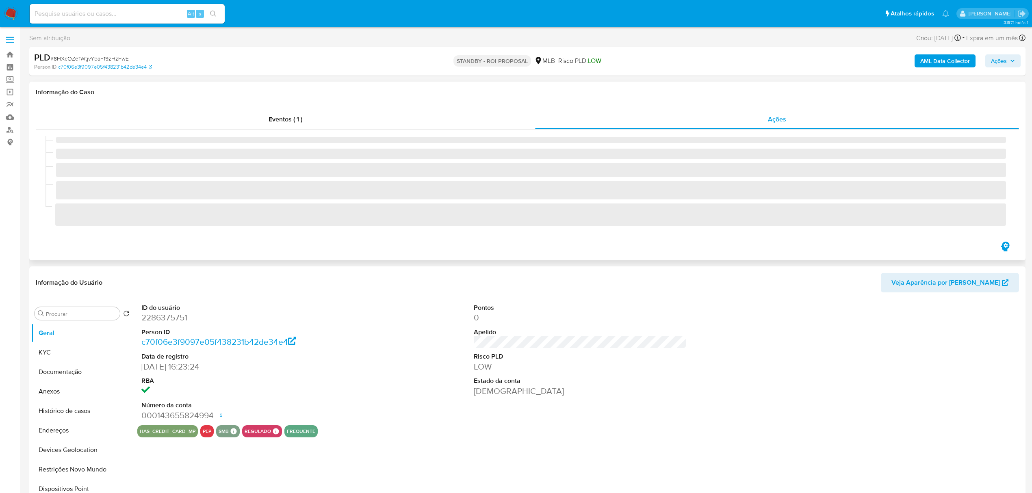
select select "10"
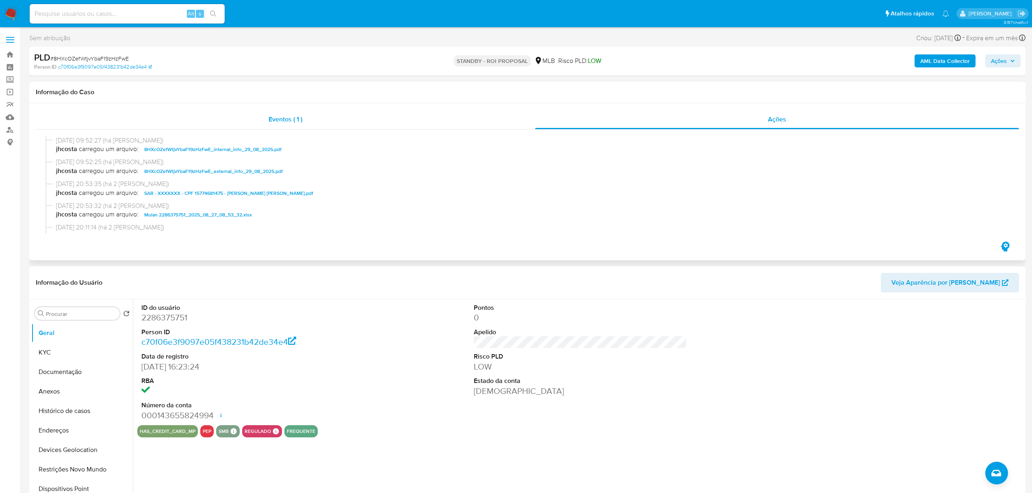
click at [281, 115] on span "Eventos ( 1 )" at bounding box center [286, 119] width 34 height 9
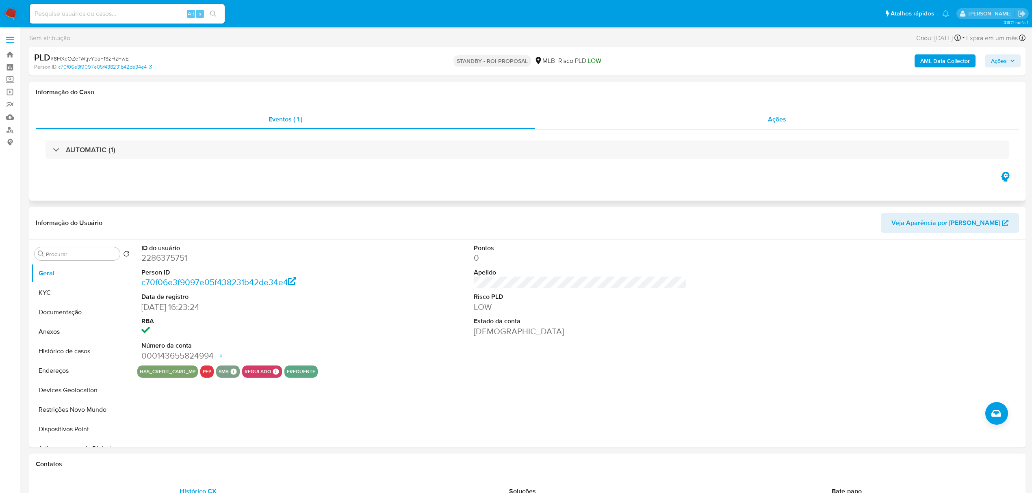
click at [774, 119] on span "Ações" at bounding box center [777, 119] width 18 height 9
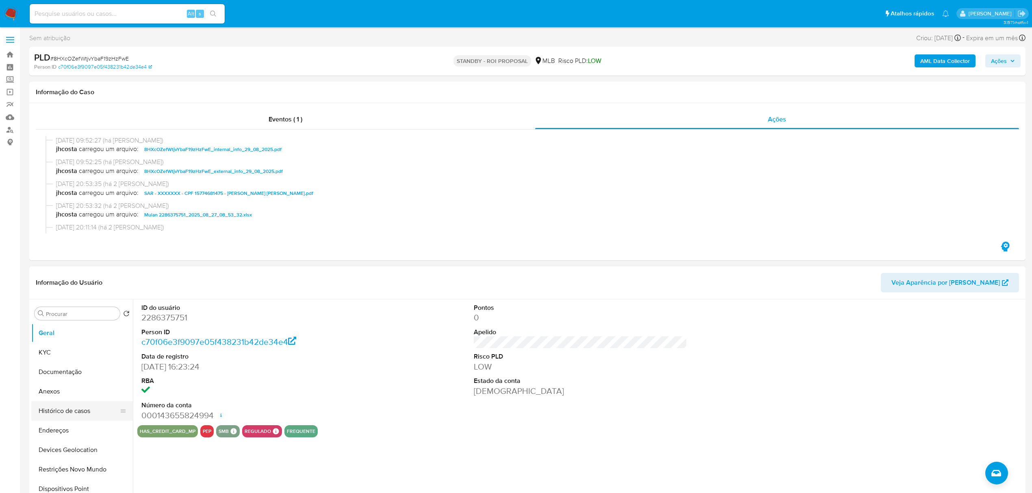
click at [65, 411] on button "Histórico de casos" at bounding box center [78, 410] width 95 height 19
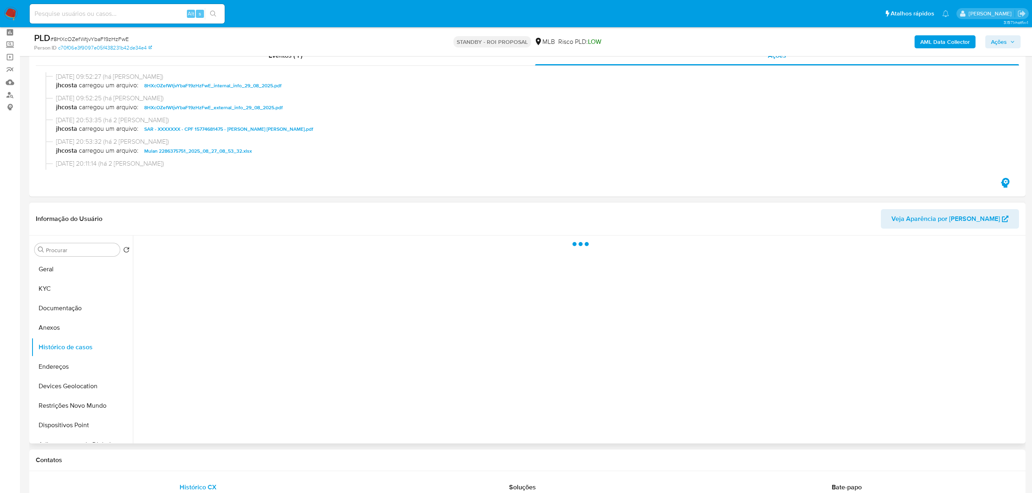
scroll to position [54, 0]
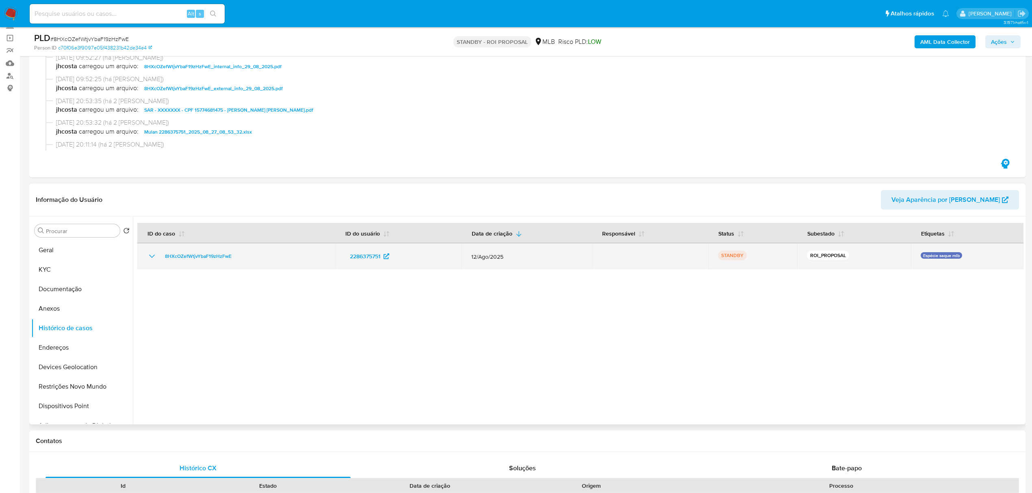
click at [148, 258] on icon "Mostrar/Ocultar" at bounding box center [152, 256] width 10 height 10
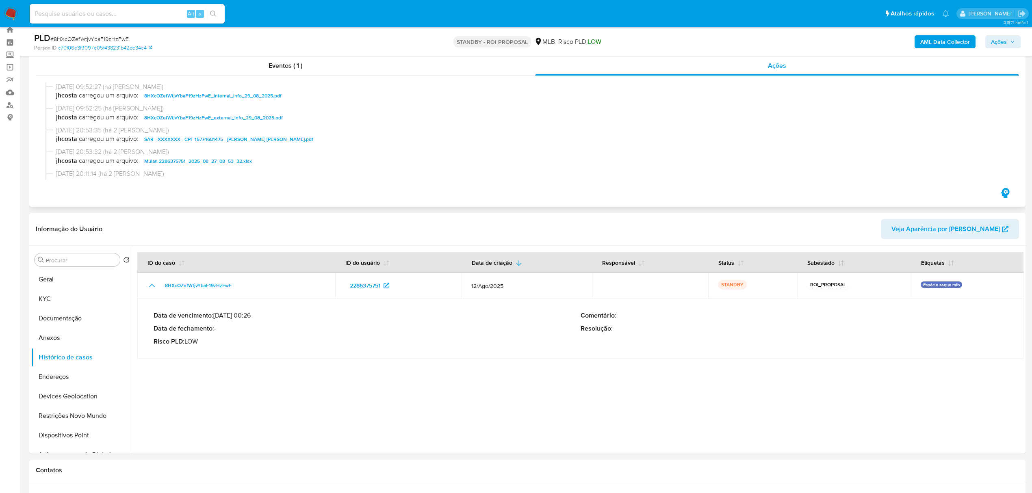
scroll to position [0, 0]
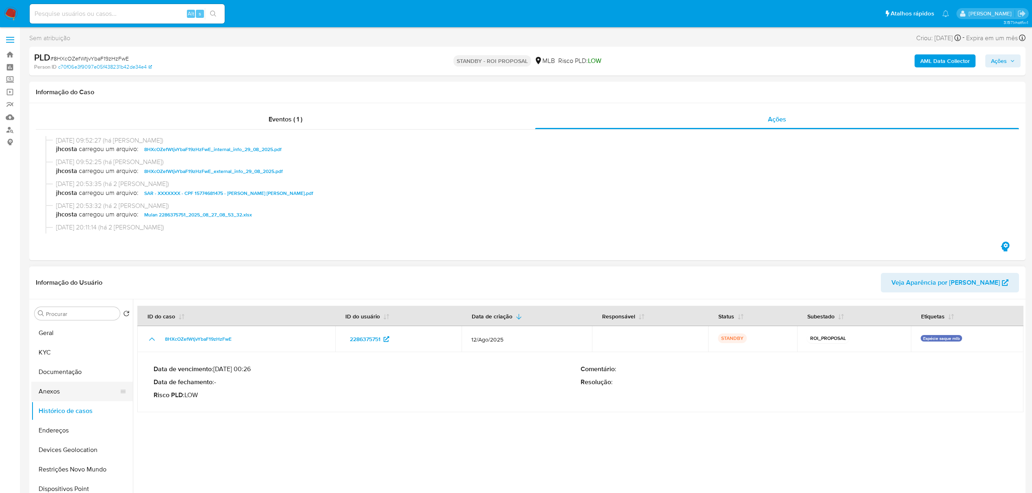
click at [65, 388] on button "Anexos" at bounding box center [78, 391] width 95 height 19
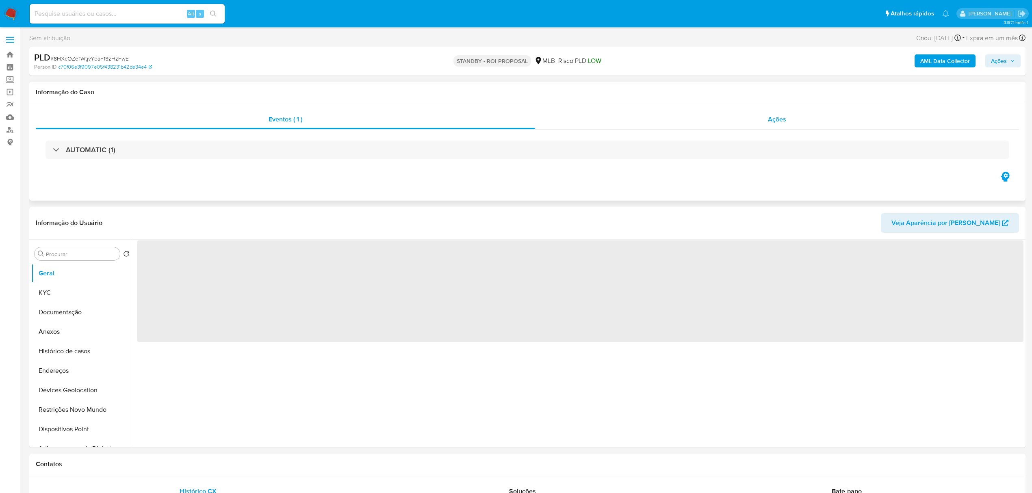
click at [770, 121] on span "Ações" at bounding box center [777, 119] width 18 height 9
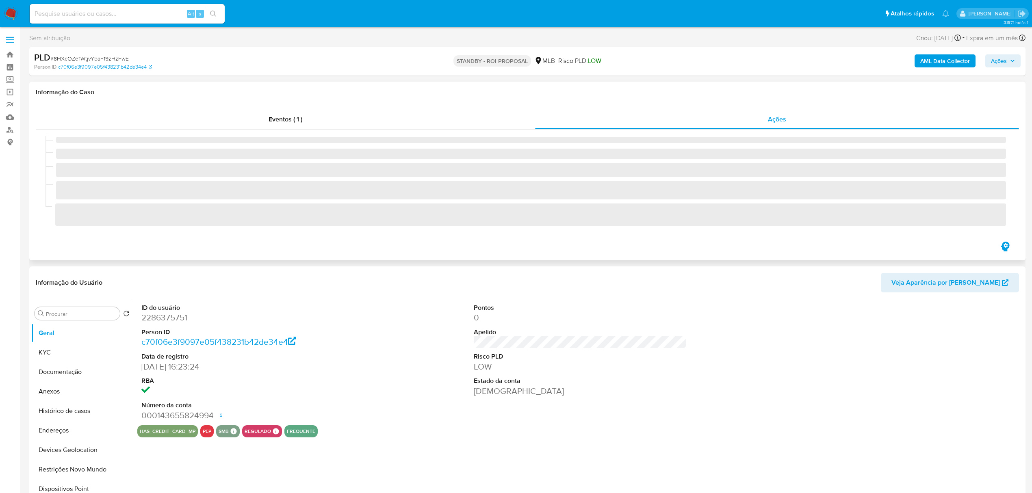
select select "10"
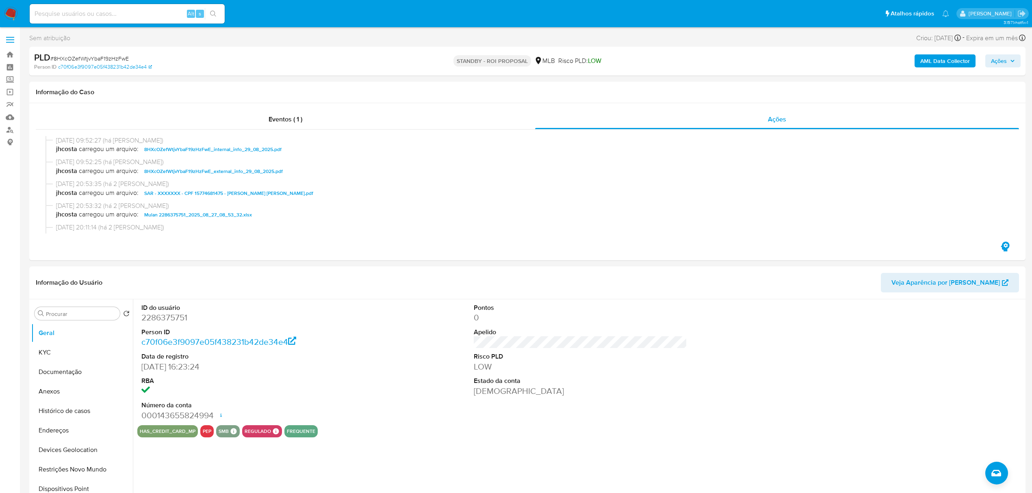
click at [113, 59] on span "# 8HXcOZefWtjvYbaF19zHzFwE" at bounding box center [89, 58] width 78 height 8
copy span "8HXcOZefWtjvYbaF19zHzFwE"
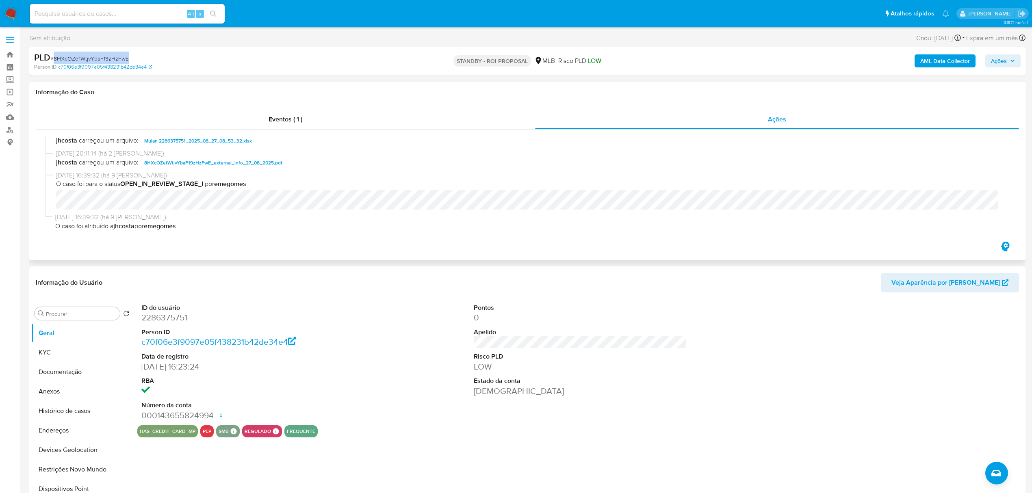
scroll to position [54, 0]
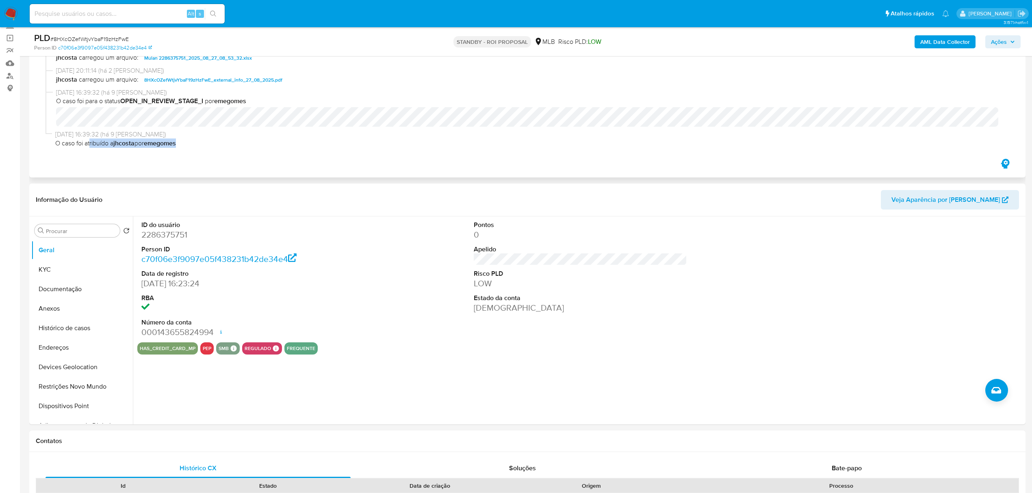
drag, startPoint x: 91, startPoint y: 142, endPoint x: 234, endPoint y: 142, distance: 142.6
click at [234, 142] on span "O caso foi atribuído a jhcosta por emegomes" at bounding box center [530, 143] width 951 height 9
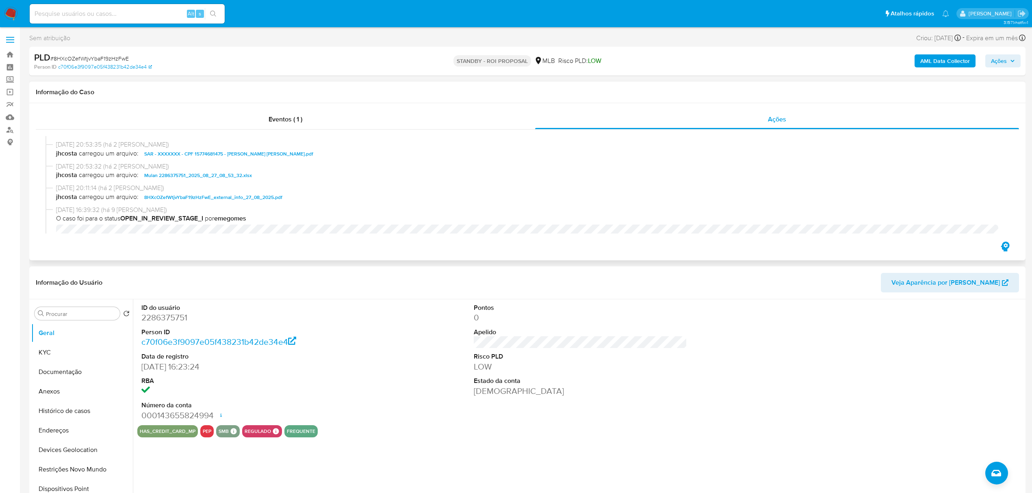
scroll to position [0, 0]
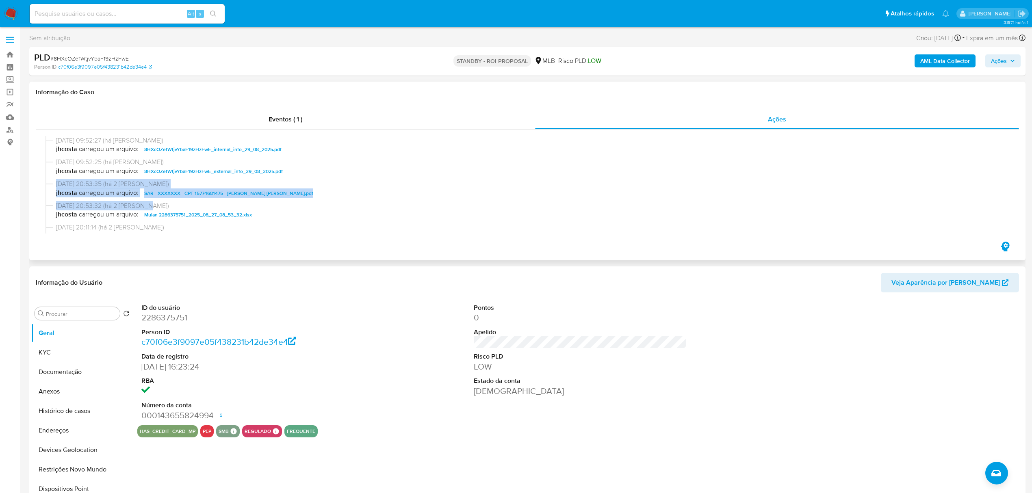
drag, startPoint x: 44, startPoint y: 193, endPoint x: 382, endPoint y: 202, distance: 338.1
click at [382, 202] on div "29/08/2025 09:52:27 (há uma hora) jhcosta carregou um arquivo: 8HXcOZefWtjvYbaF…" at bounding box center [527, 185] width 983 height 110
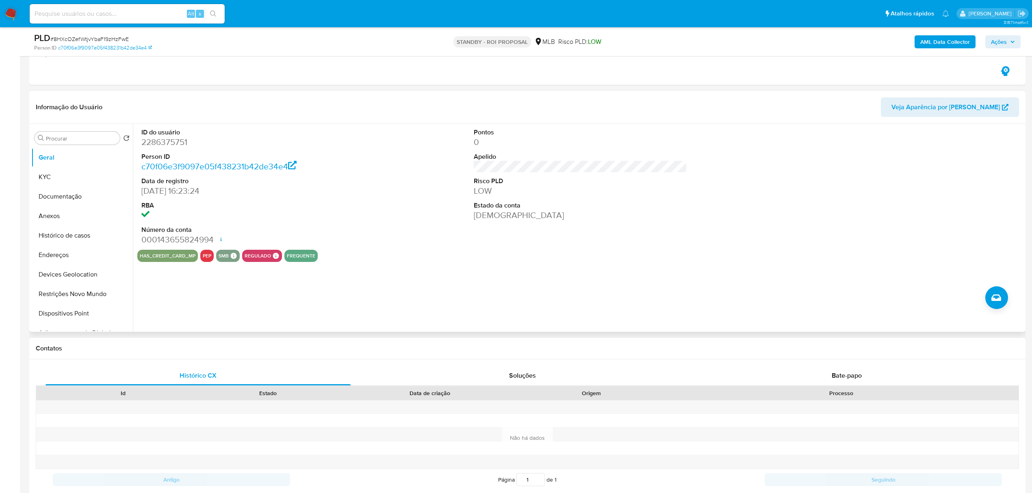
scroll to position [162, 0]
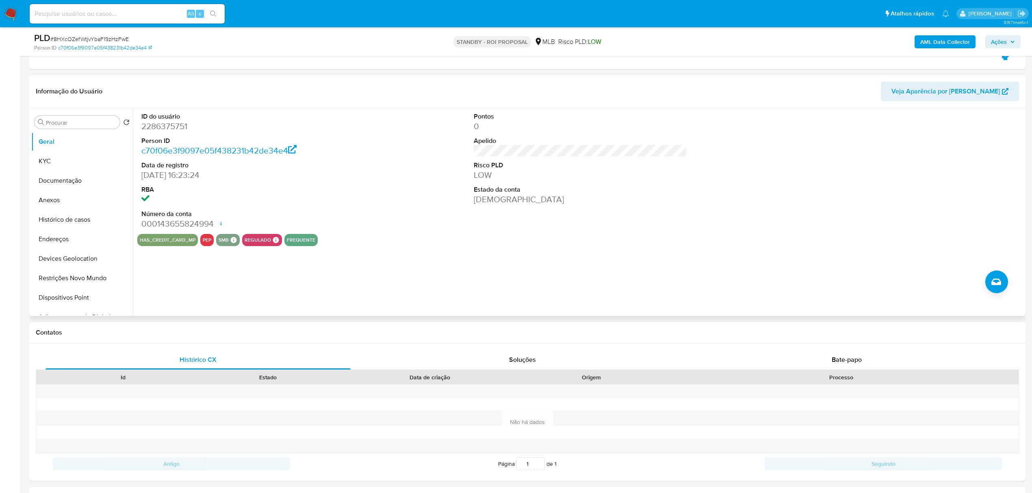
click at [344, 238] on div "has_credit_card_mp pep smb SMB SMB Advisor Email - Advisor Name - regulado Regu…" at bounding box center [580, 240] width 886 height 12
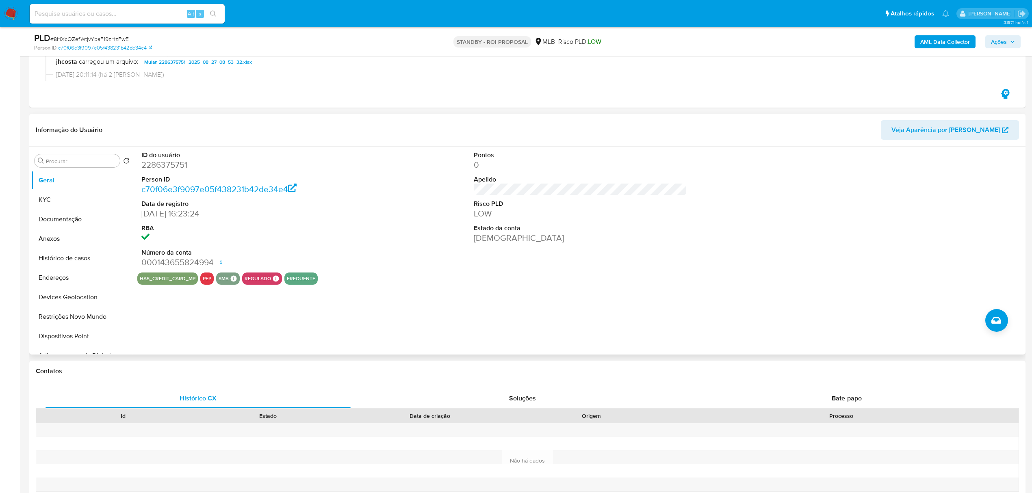
scroll to position [0, 0]
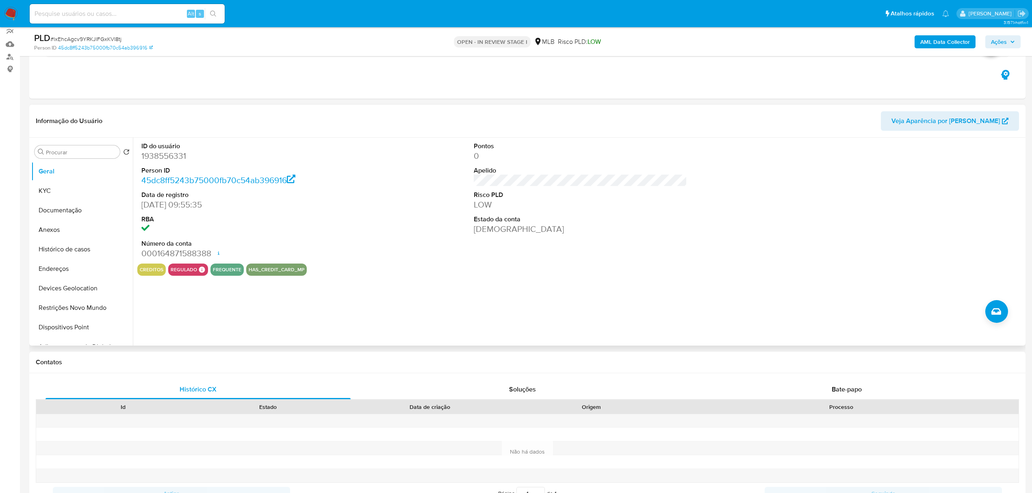
scroll to position [54, 0]
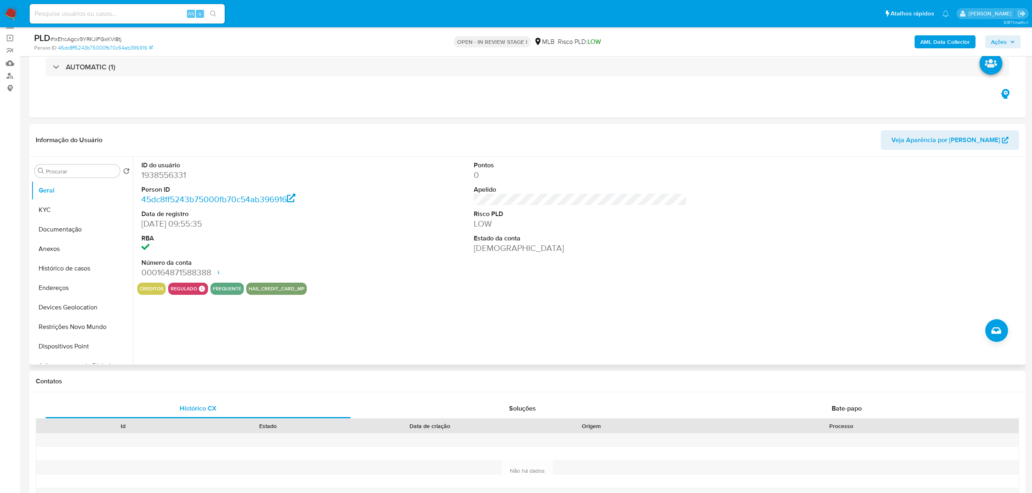
click at [164, 174] on dd "1938556331" at bounding box center [247, 174] width 213 height 11
copy dd "1938556331"
click at [429, 295] on div "ID do usuário 1938556331 Person ID 45dc8ff5243b75000fb70c54ab396916 Data de reg…" at bounding box center [578, 261] width 890 height 208
click at [41, 208] on button "KYC" at bounding box center [78, 209] width 95 height 19
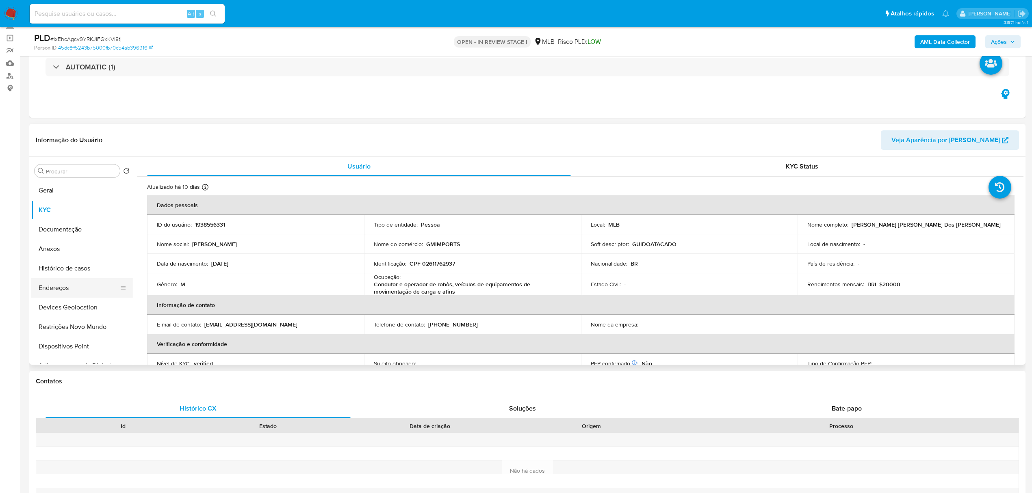
click at [54, 284] on button "Endereços" at bounding box center [78, 287] width 95 height 19
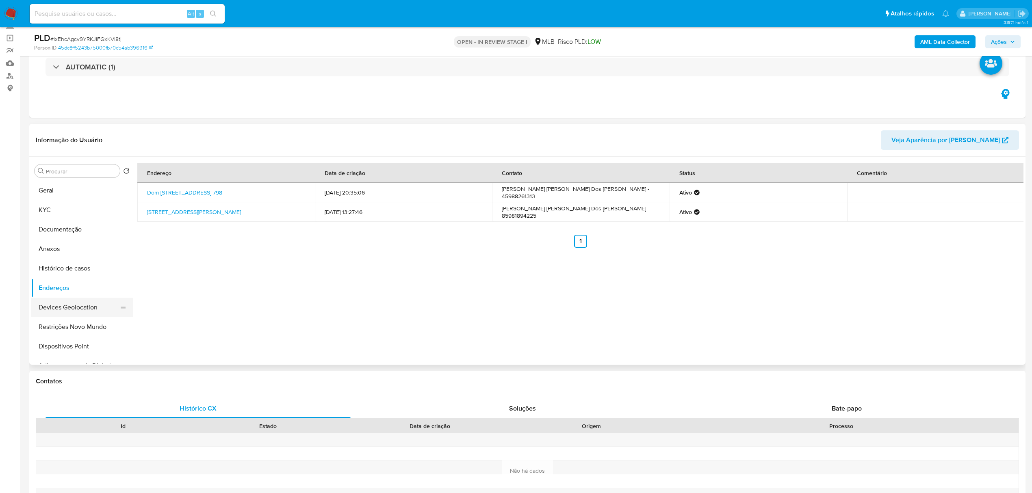
click at [92, 309] on button "Devices Geolocation" at bounding box center [78, 307] width 95 height 19
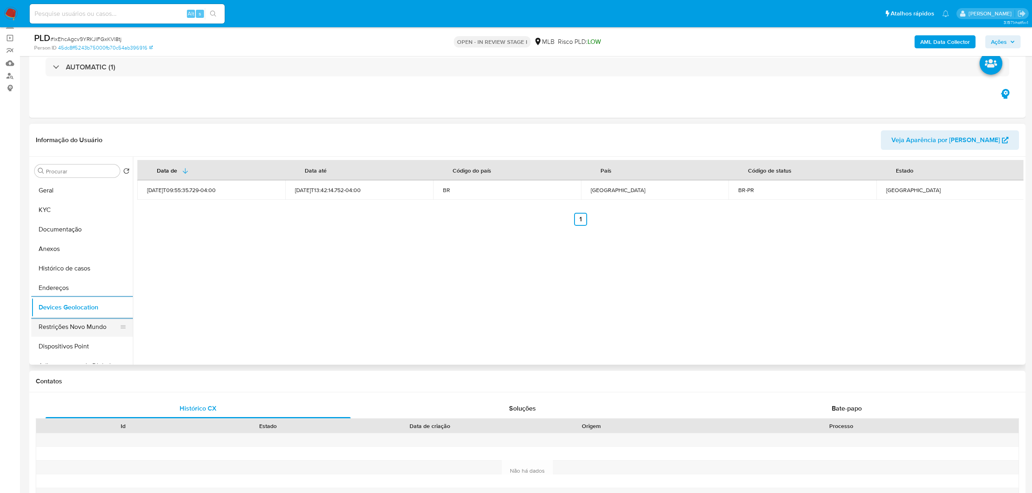
click at [76, 324] on button "Restrições Novo Mundo" at bounding box center [78, 326] width 95 height 19
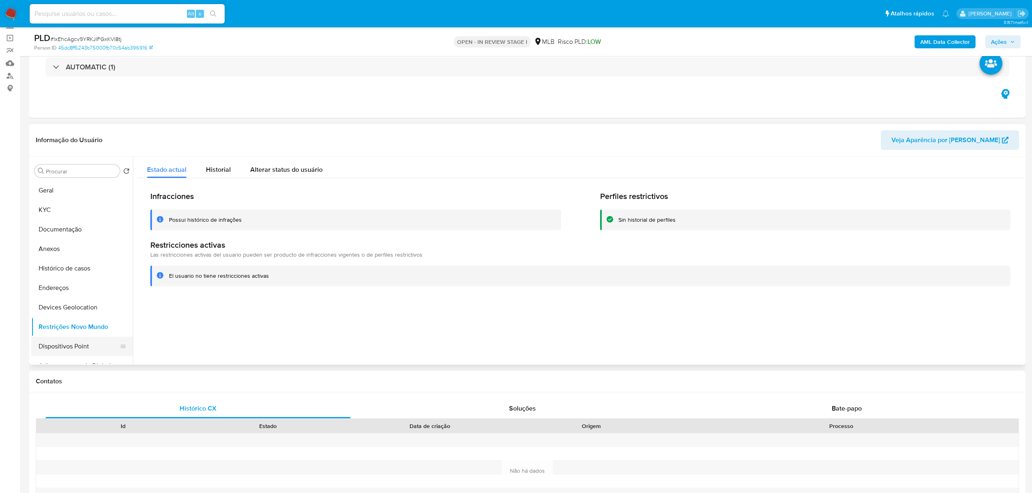
click at [77, 350] on button "Dispositivos Point" at bounding box center [78, 346] width 95 height 19
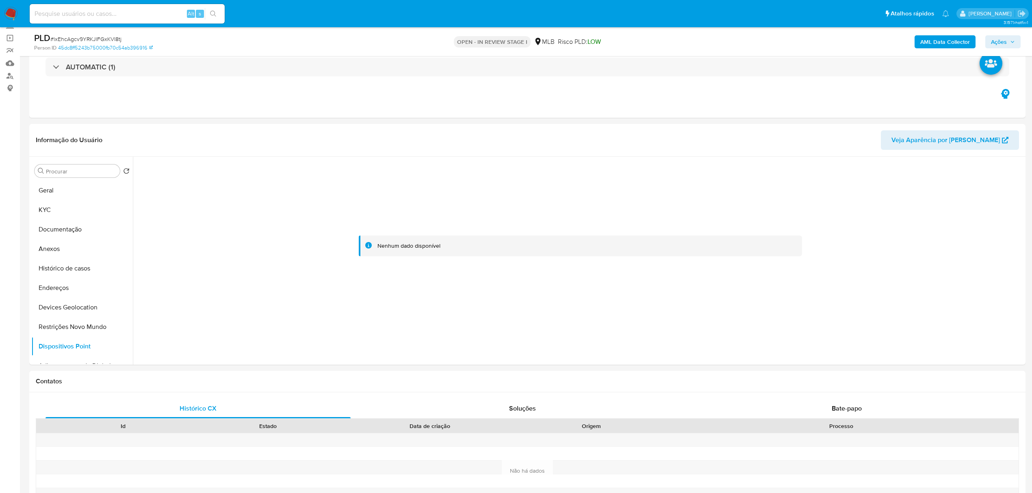
click at [936, 41] on b "AML Data Collector" at bounding box center [945, 41] width 50 height 13
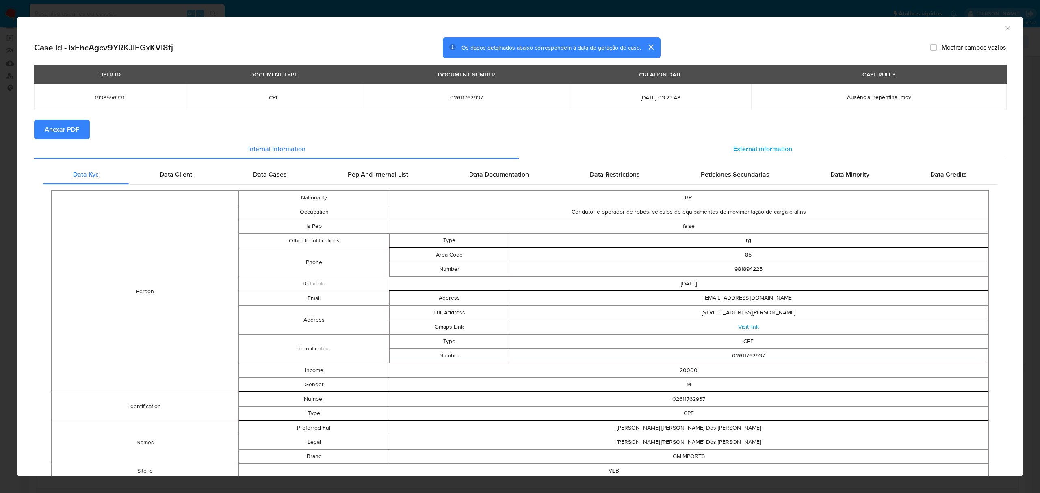
click at [726, 150] on div "External information" at bounding box center [762, 148] width 487 height 19
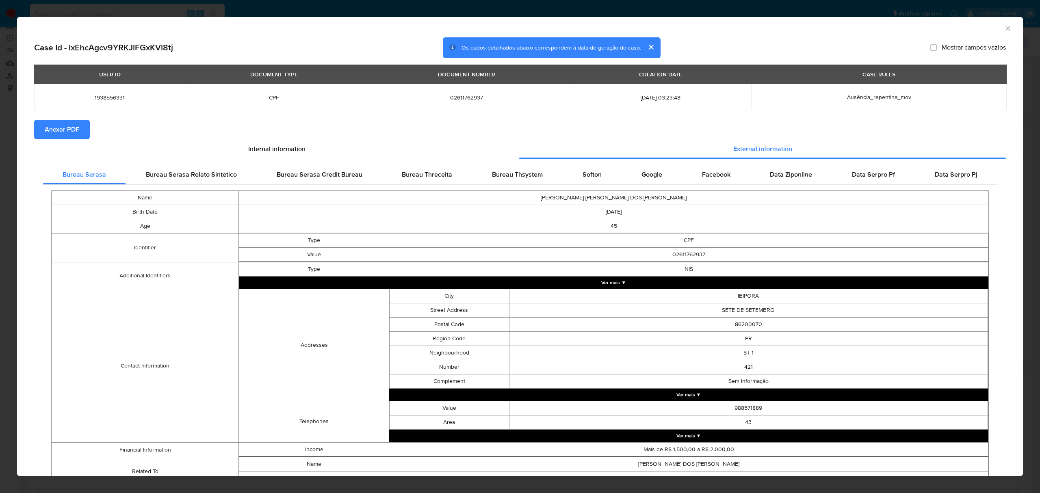
click at [582, 189] on div "Name [PERSON_NAME] [PERSON_NAME] DOS [PERSON_NAME] Birth Date [DEMOGRAPHIC_DATA…" at bounding box center [520, 338] width 955 height 307
click at [234, 144] on div "Internal information" at bounding box center [276, 148] width 485 height 19
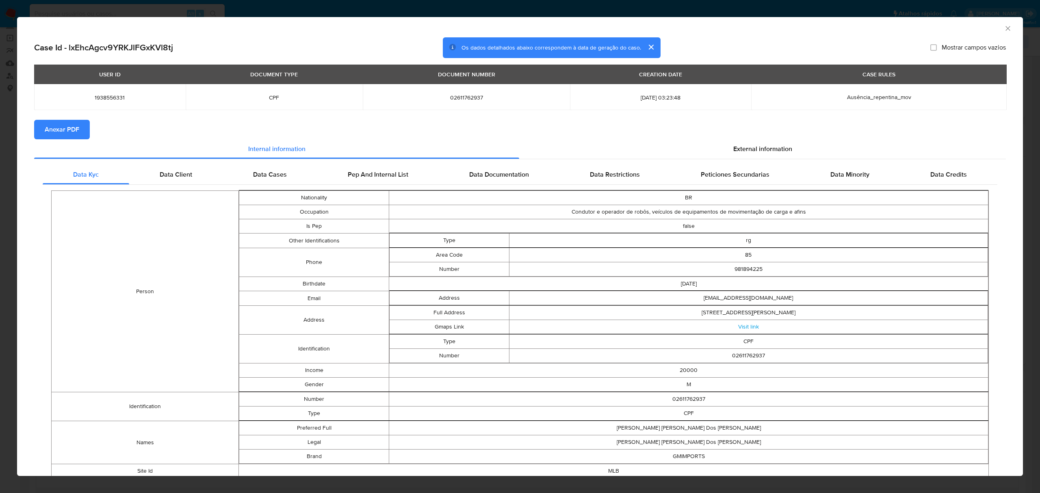
click at [76, 135] on span "Anexar PDF" at bounding box center [62, 130] width 35 height 18
click at [797, 145] on div "External information" at bounding box center [762, 150] width 487 height 19
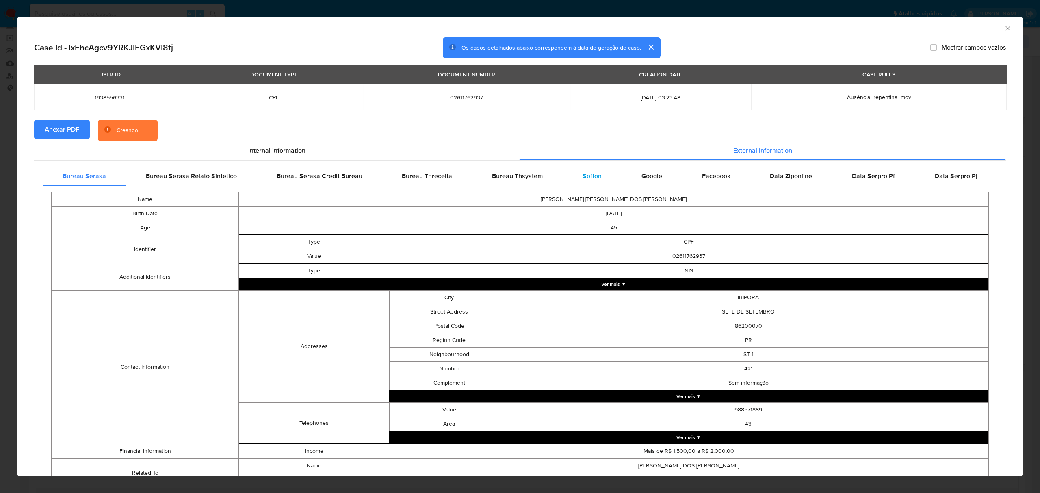
click at [584, 178] on span "Softon" at bounding box center [592, 175] width 19 height 9
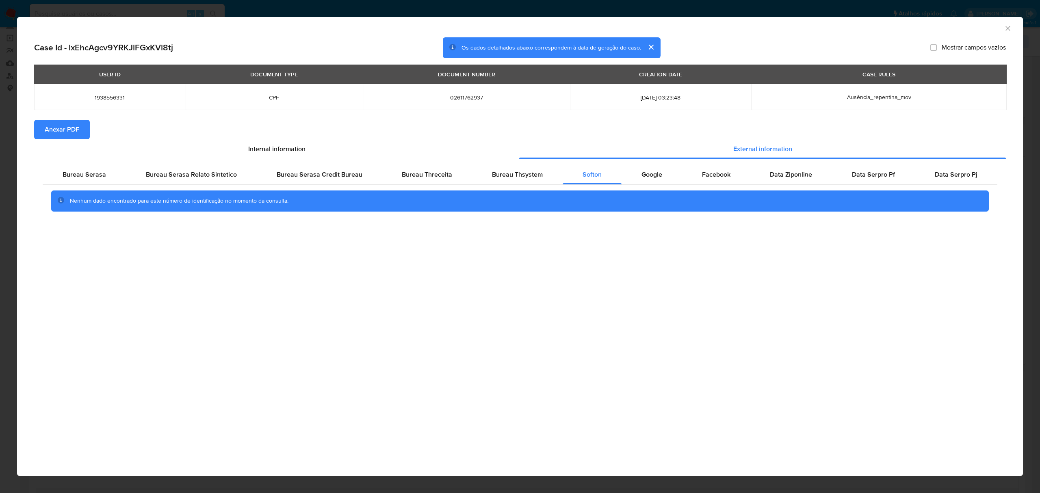
click at [306, 12] on div "AML Data Collector Case Id - lxEhcAgcv9YRKJlFGxKVl8tj Os dados detalhados abaix…" at bounding box center [520, 246] width 1040 height 493
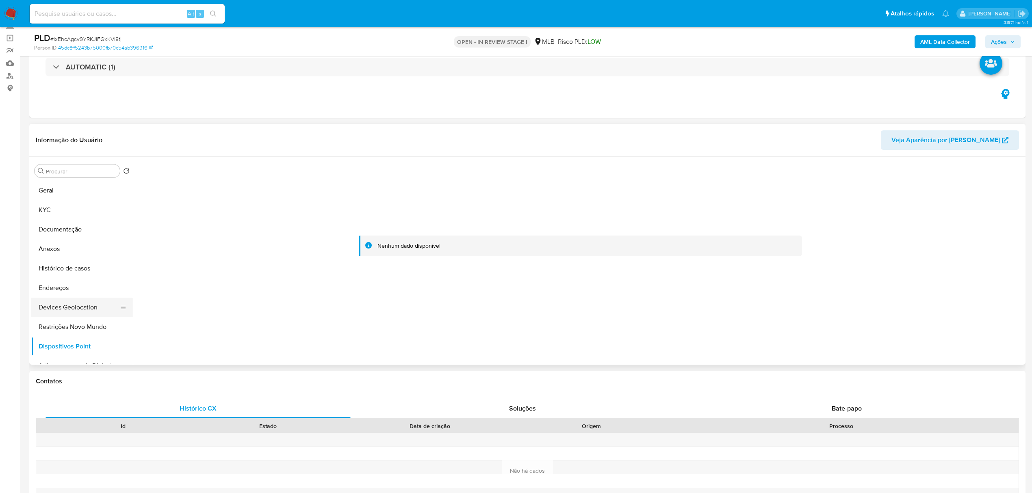
click at [62, 298] on button "Devices Geolocation" at bounding box center [78, 307] width 95 height 19
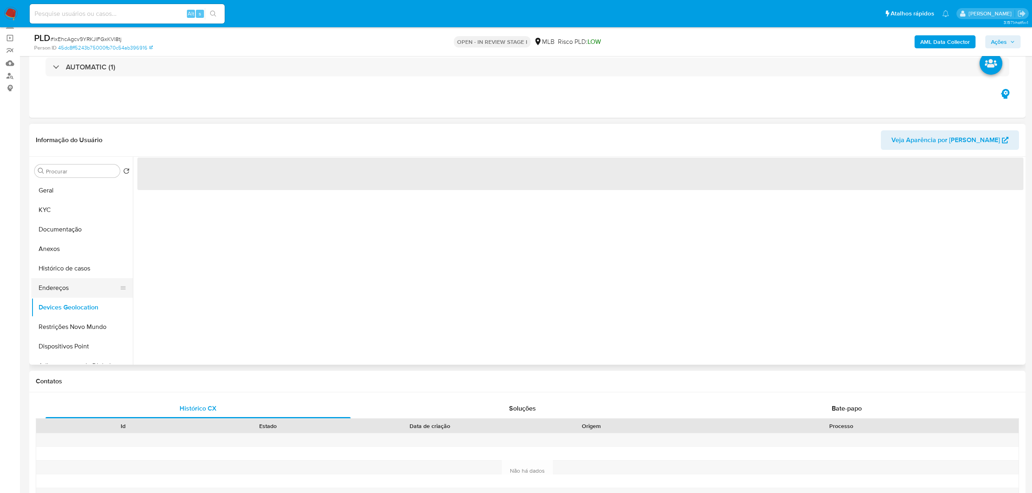
click at [61, 290] on button "Endereços" at bounding box center [78, 287] width 95 height 19
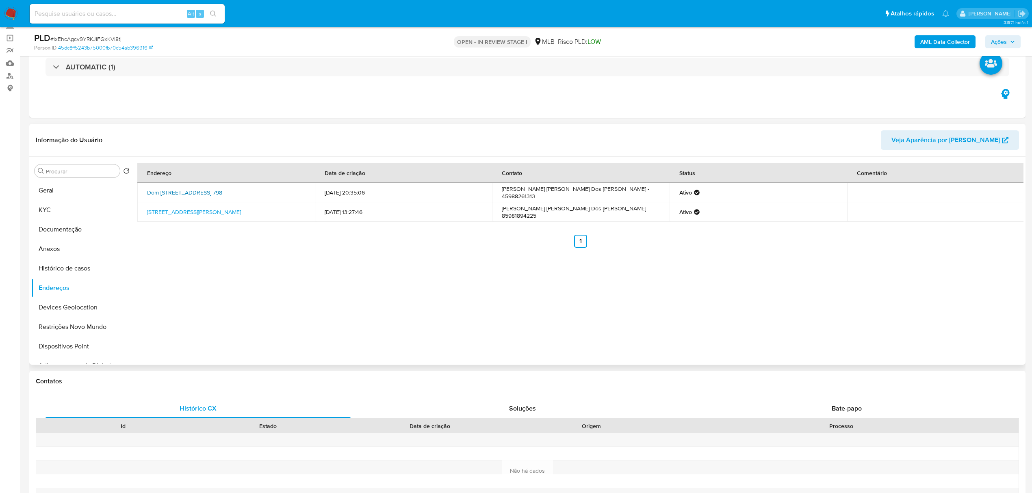
drag, startPoint x: 143, startPoint y: 189, endPoint x: 281, endPoint y: 189, distance: 138.1
click at [281, 189] on td "Dom [STREET_ADDRESS] 798" at bounding box center [226, 192] width 178 height 19
copy link "[PERSON_NAME][STREET_ADDRESS]"
click at [222, 189] on link "Dom [STREET_ADDRESS] 798" at bounding box center [184, 192] width 75 height 8
click at [67, 210] on button "KYC" at bounding box center [78, 209] width 95 height 19
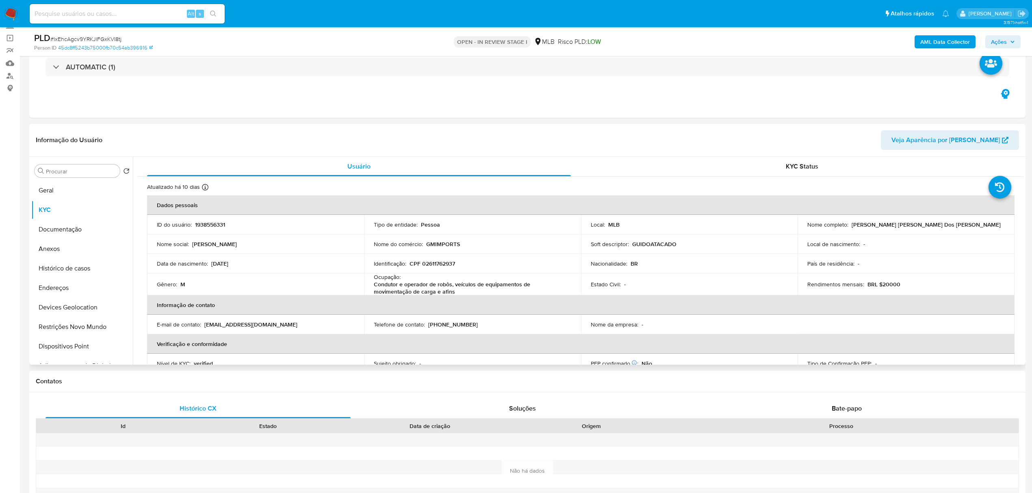
click at [439, 260] on p "CPF 02611762937" at bounding box center [431, 263] width 45 height 7
copy p "02611762937"
click at [59, 236] on button "Documentação" at bounding box center [78, 229] width 95 height 19
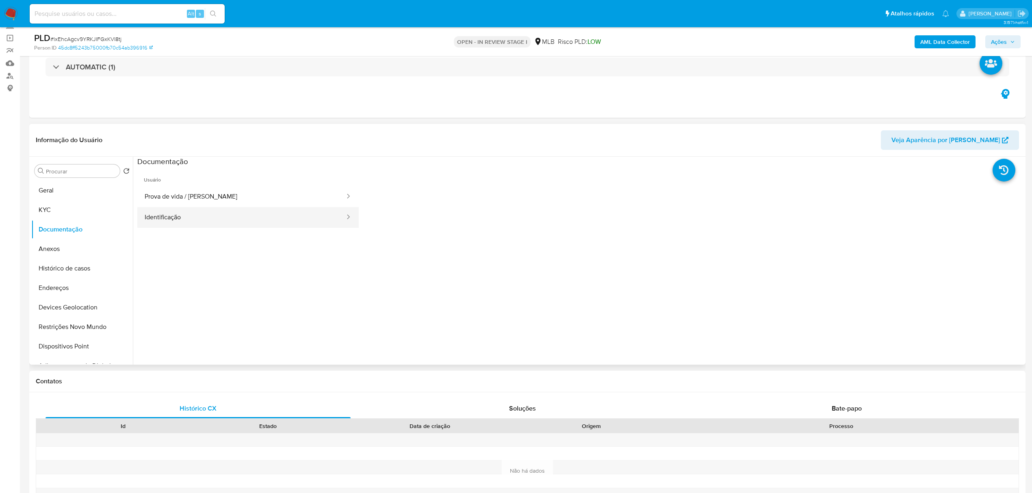
click at [227, 219] on button "Identificação" at bounding box center [241, 217] width 208 height 21
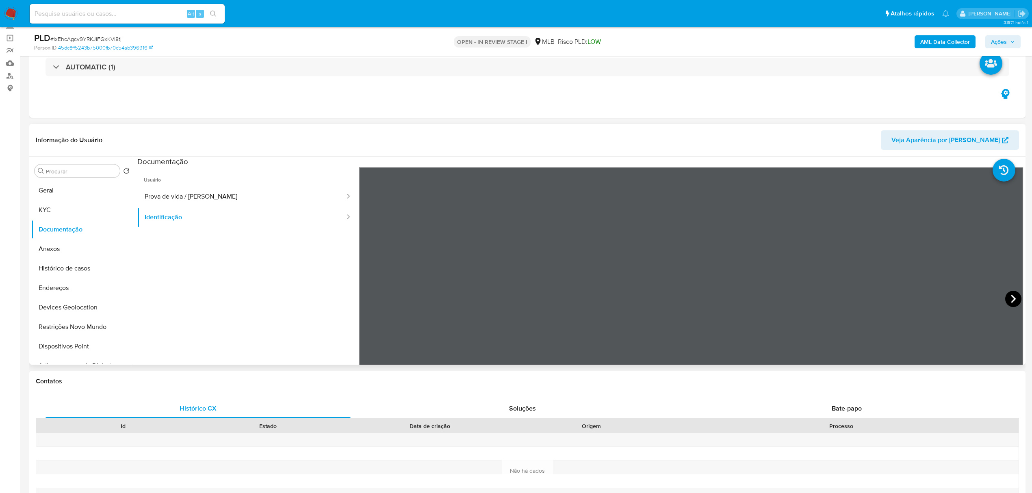
click at [1005, 296] on icon at bounding box center [1013, 299] width 16 height 16
click at [76, 208] on button "KYC" at bounding box center [78, 209] width 95 height 19
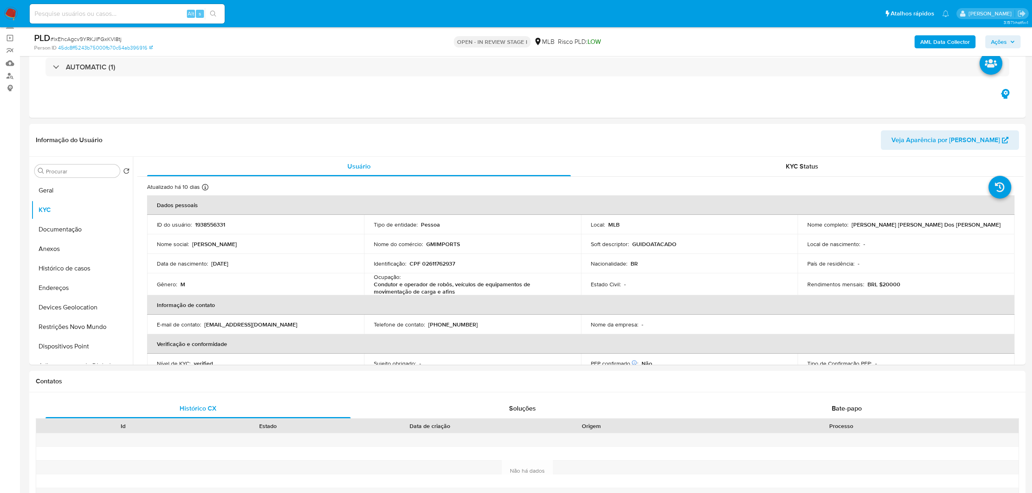
click at [428, 265] on p "CPF 02611762937" at bounding box center [431, 263] width 45 height 7
copy p "02611762937"
click at [442, 265] on p "CPF 02611762937" at bounding box center [431, 263] width 45 height 7
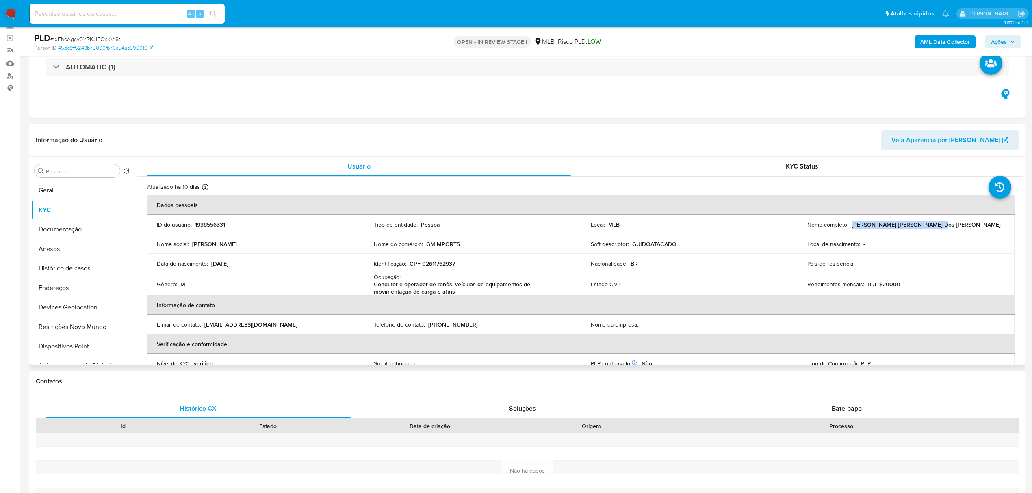
drag, startPoint x: 849, startPoint y: 224, endPoint x: 946, endPoint y: 223, distance: 97.1
click at [946, 223] on div "Nome completo : [PERSON_NAME] [PERSON_NAME] Dos [PERSON_NAME]" at bounding box center [905, 224] width 197 height 7
copy p "[PERSON_NAME] [PERSON_NAME] Dos [PERSON_NAME]"
click at [434, 267] on p "CPF 02611762937" at bounding box center [431, 263] width 45 height 7
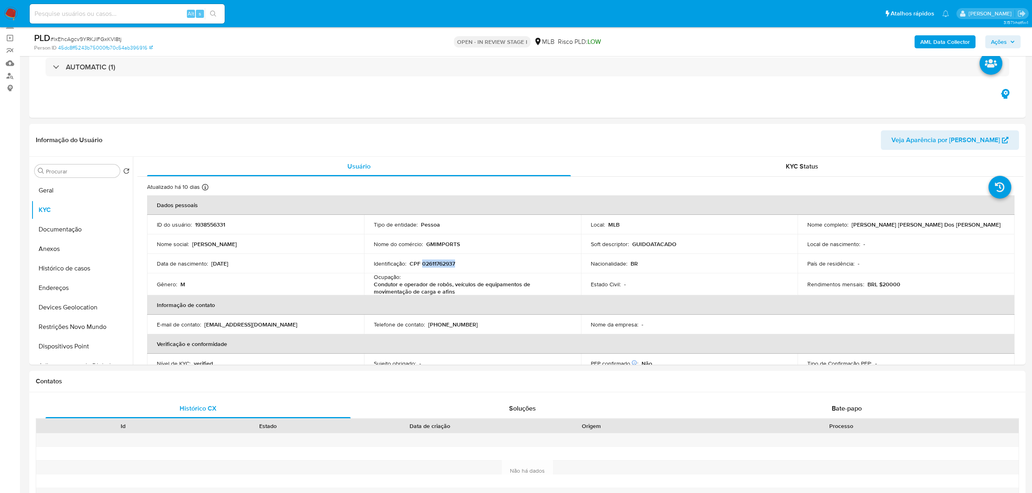
copy p "02611762937"
click at [80, 238] on button "Documentação" at bounding box center [78, 229] width 95 height 19
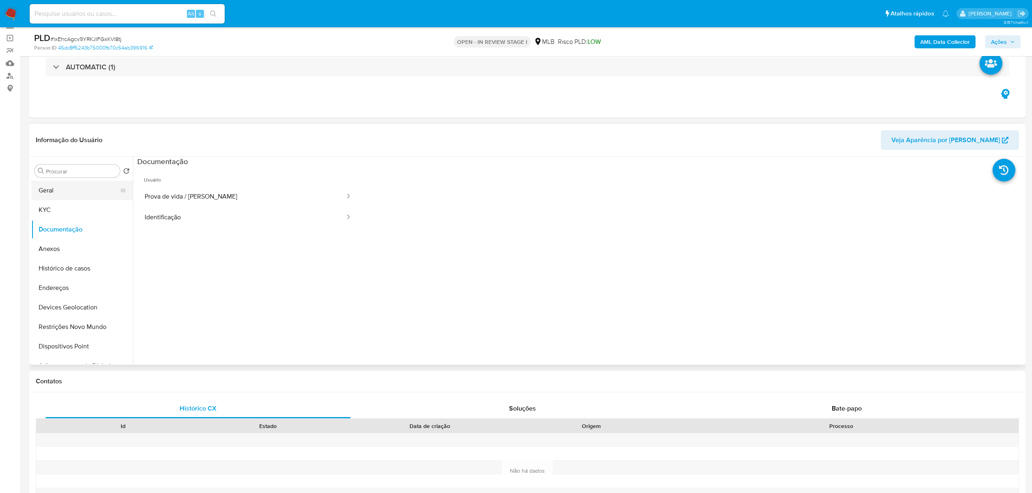
click at [56, 186] on button "Geral" at bounding box center [78, 190] width 95 height 19
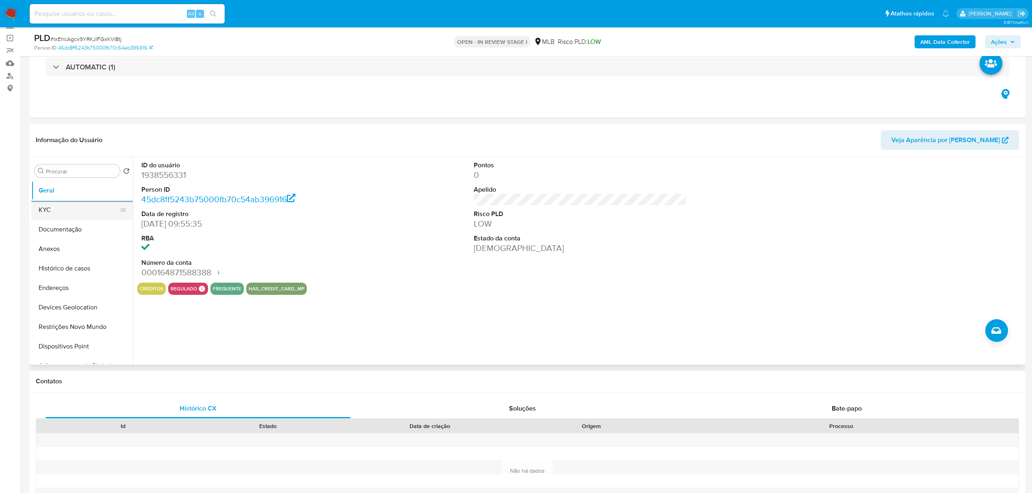
click at [58, 212] on button "KYC" at bounding box center [78, 209] width 95 height 19
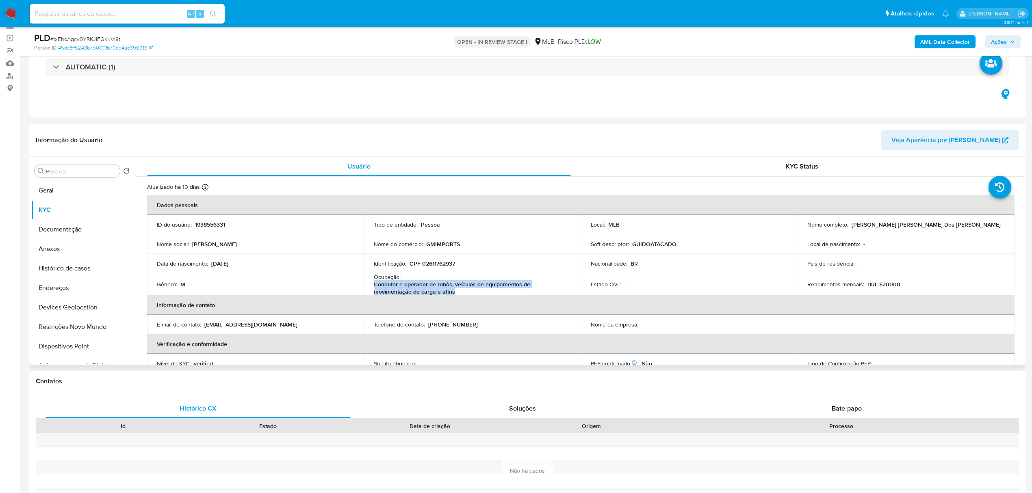
drag, startPoint x: 375, startPoint y: 284, endPoint x: 426, endPoint y: 289, distance: 51.4
click at [426, 289] on td "Ocupação : Condutor e operador de robôs, veículos de equipamentos de movimentaç…" at bounding box center [472, 284] width 217 height 22
copy p "Condutor e operador de robôs, veículos de equipamentos de movimentação de carga…"
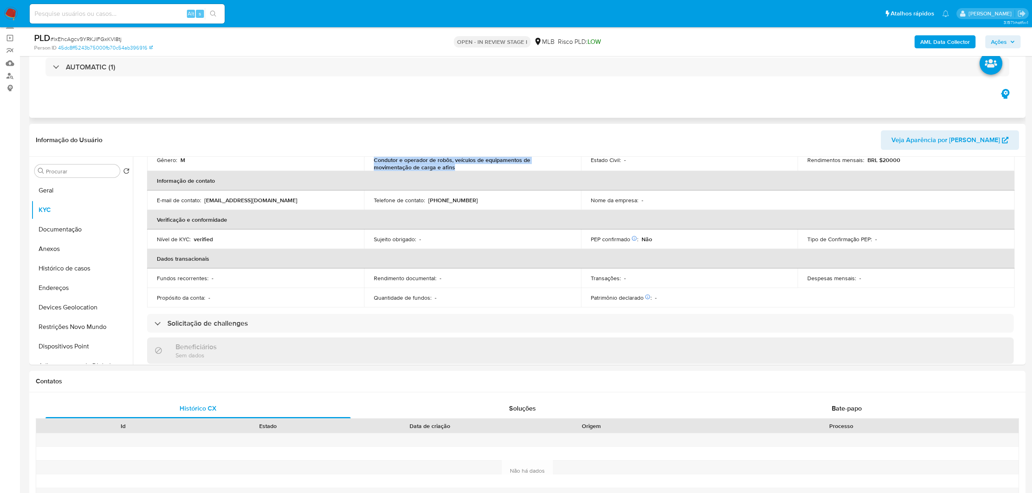
scroll to position [0, 0]
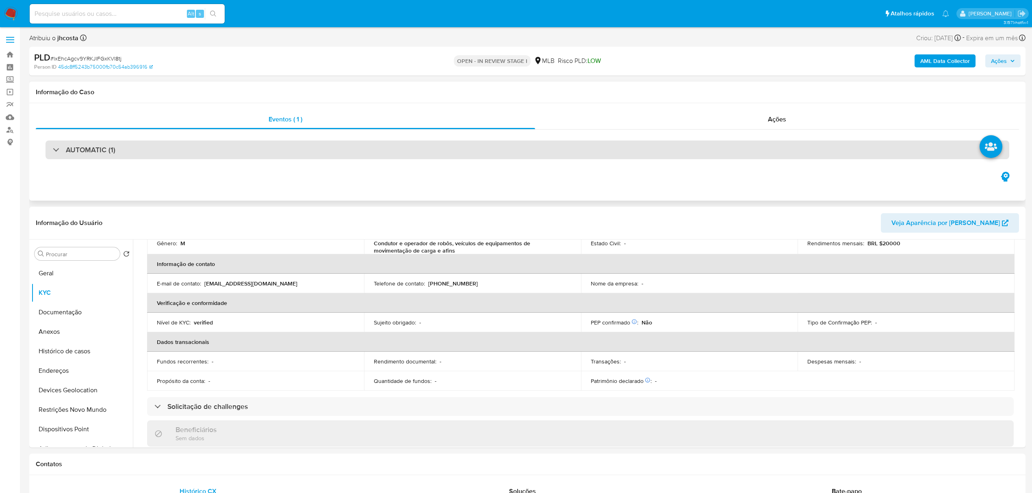
click at [186, 148] on div "AUTOMATIC (1)" at bounding box center [527, 150] width 964 height 19
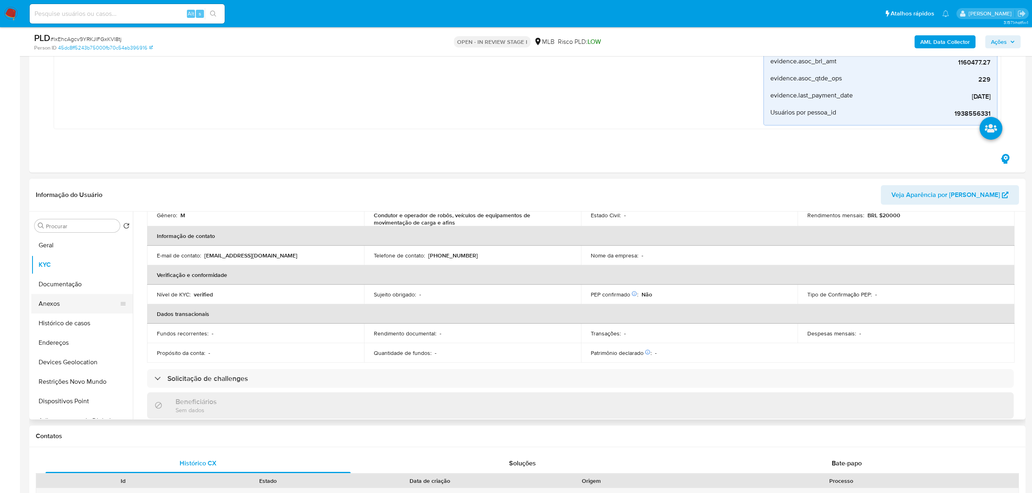
scroll to position [217, 0]
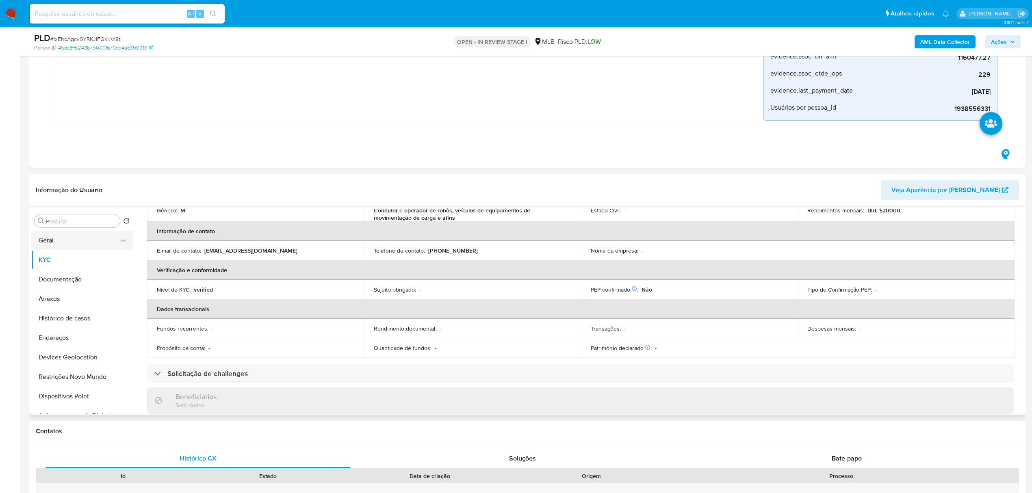
click at [49, 244] on button "Geral" at bounding box center [78, 240] width 95 height 19
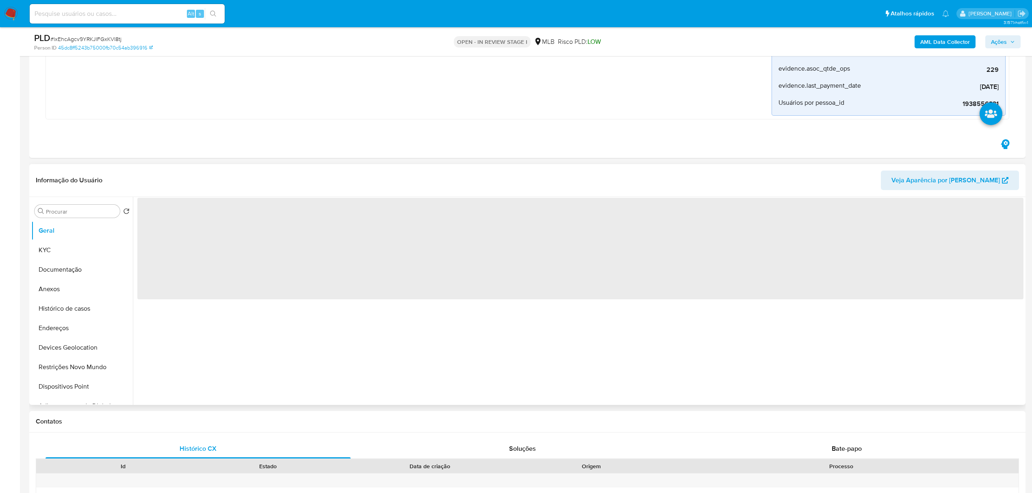
scroll to position [0, 0]
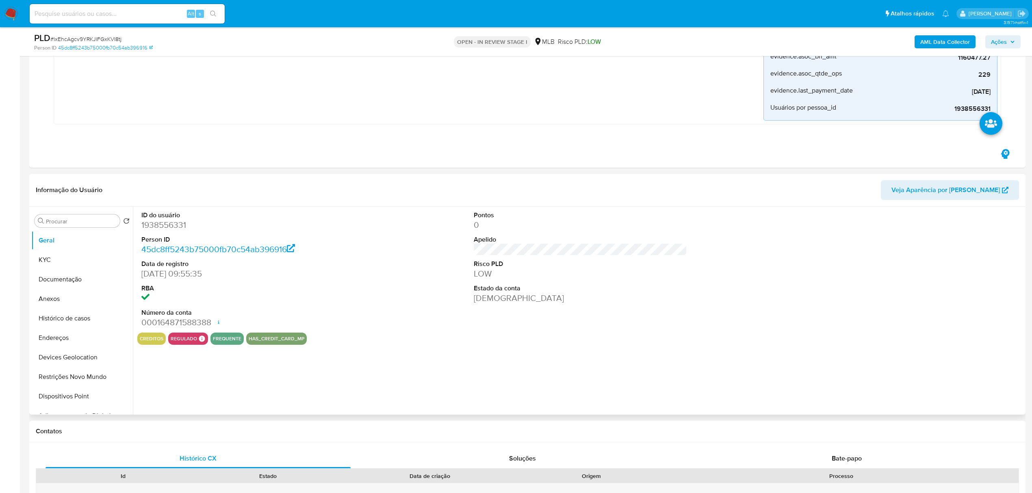
click at [158, 223] on dd "1938556331" at bounding box center [247, 224] width 213 height 11
copy dd "1938556331"
